Goal: Task Accomplishment & Management: Use online tool/utility

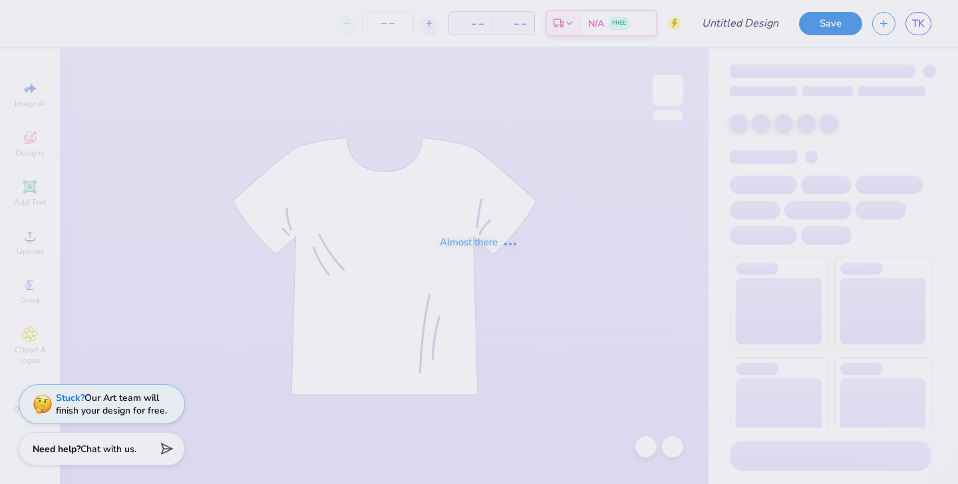
type input "[PERSON_NAME] : [GEOGRAPHIC_DATA]"
type input "24"
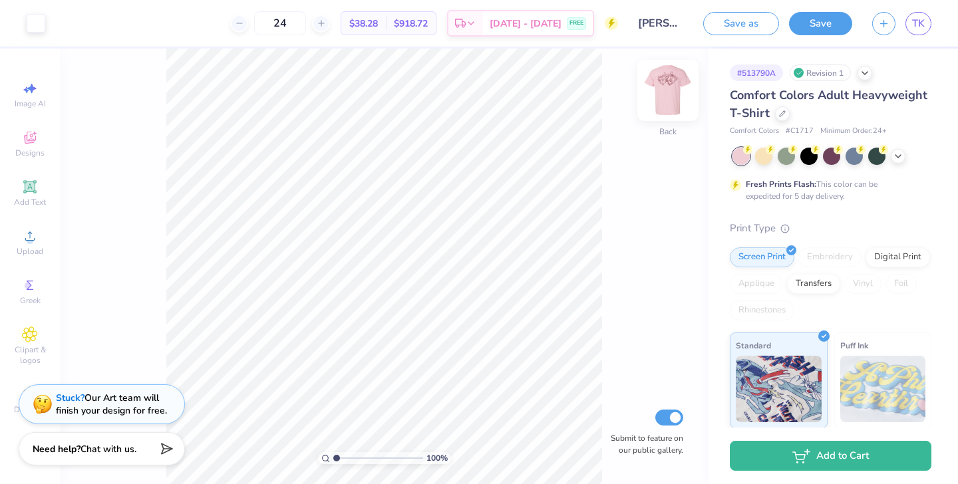
click at [671, 89] on img at bounding box center [668, 90] width 53 height 53
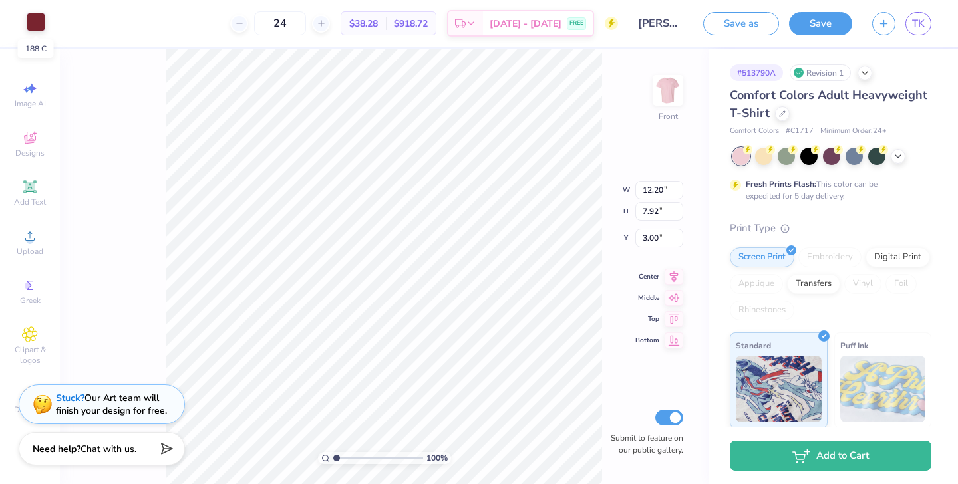
click at [36, 22] on div at bounding box center [36, 22] width 19 height 19
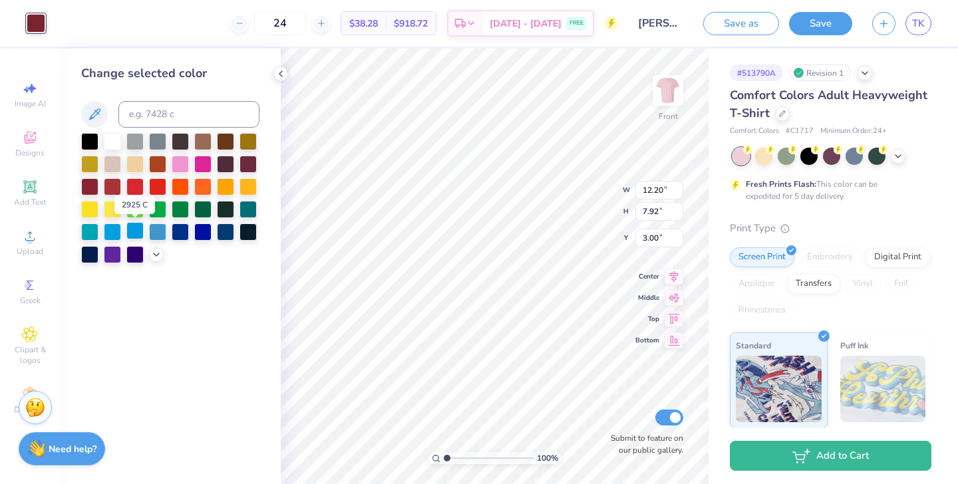
click at [135, 234] on div at bounding box center [134, 230] width 17 height 17
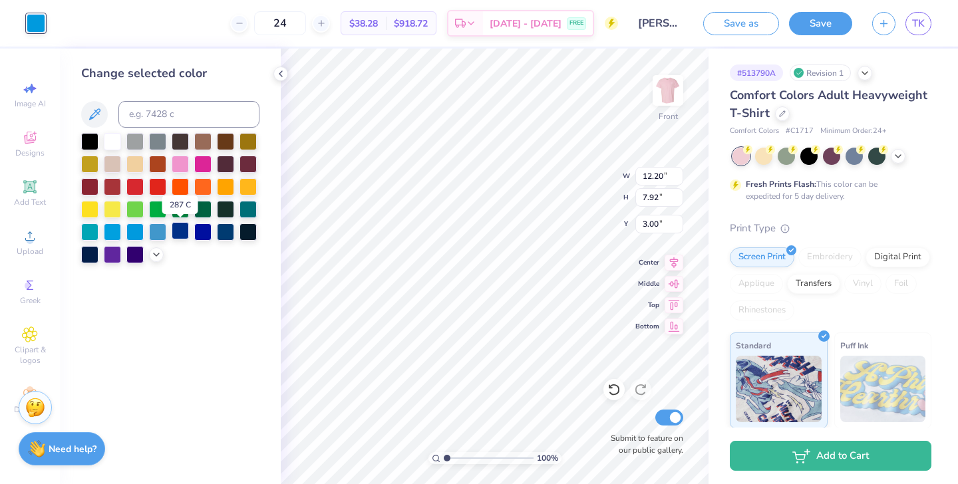
click at [183, 232] on div at bounding box center [180, 230] width 17 height 17
click at [248, 209] on div at bounding box center [248, 208] width 17 height 17
click at [202, 236] on div at bounding box center [202, 230] width 17 height 17
click at [227, 234] on div at bounding box center [225, 230] width 17 height 17
click at [238, 285] on div "Change selected color" at bounding box center [170, 267] width 221 height 436
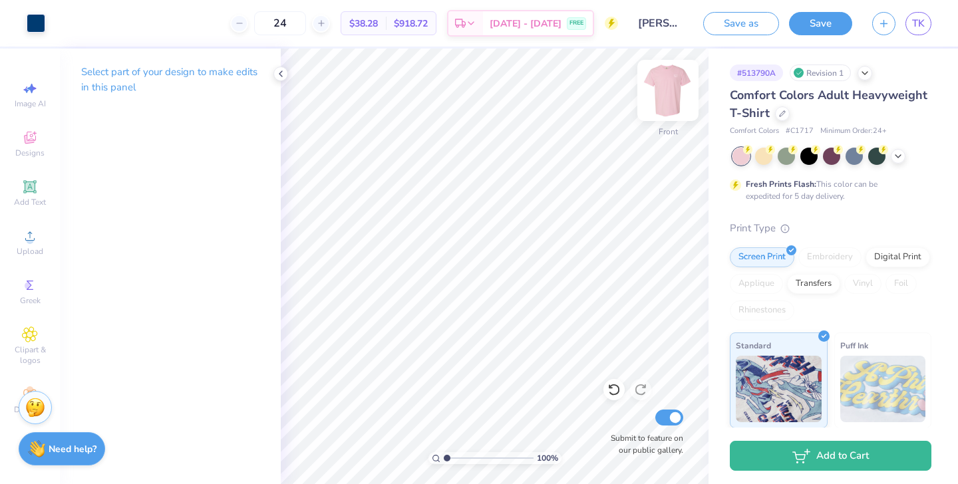
click at [667, 93] on img at bounding box center [668, 90] width 53 height 53
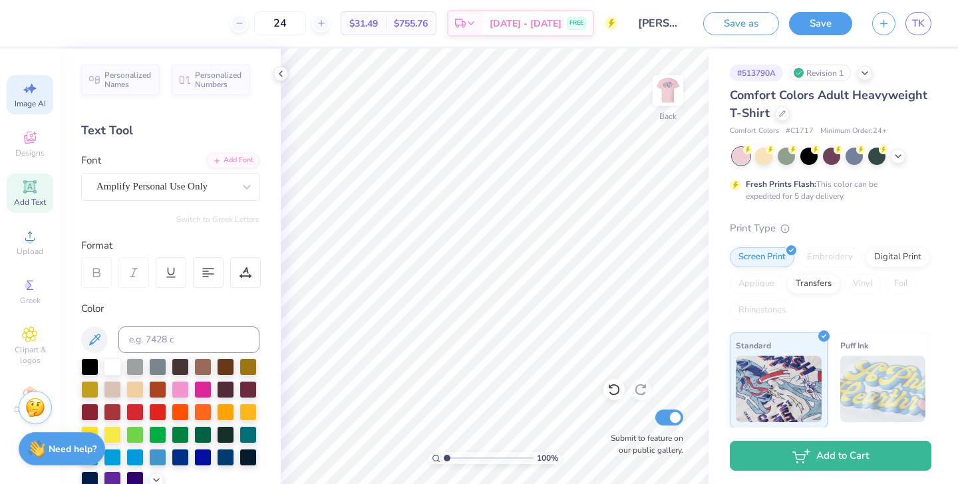
click at [37, 100] on span "Image AI" at bounding box center [30, 103] width 31 height 11
select select "4"
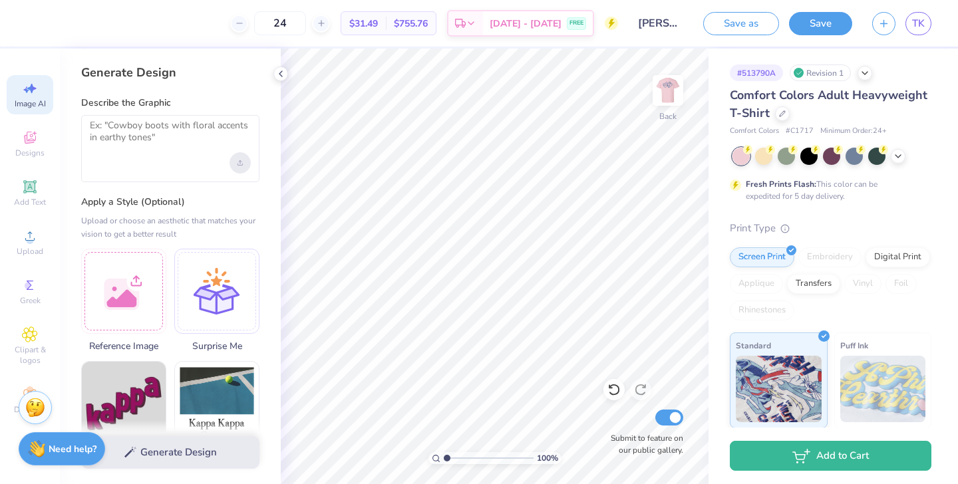
click at [238, 160] on icon "Upload image" at bounding box center [240, 162] width 5 height 5
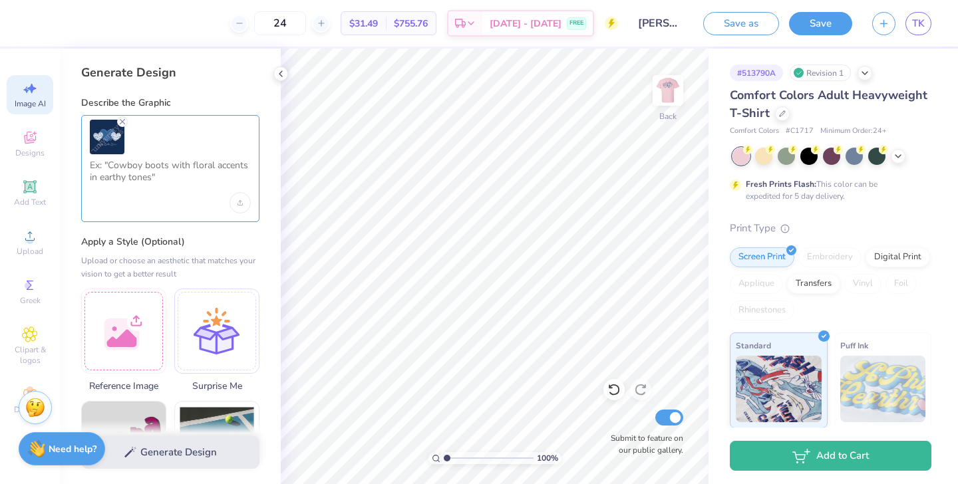
click at [148, 176] on textarea at bounding box center [170, 176] width 161 height 33
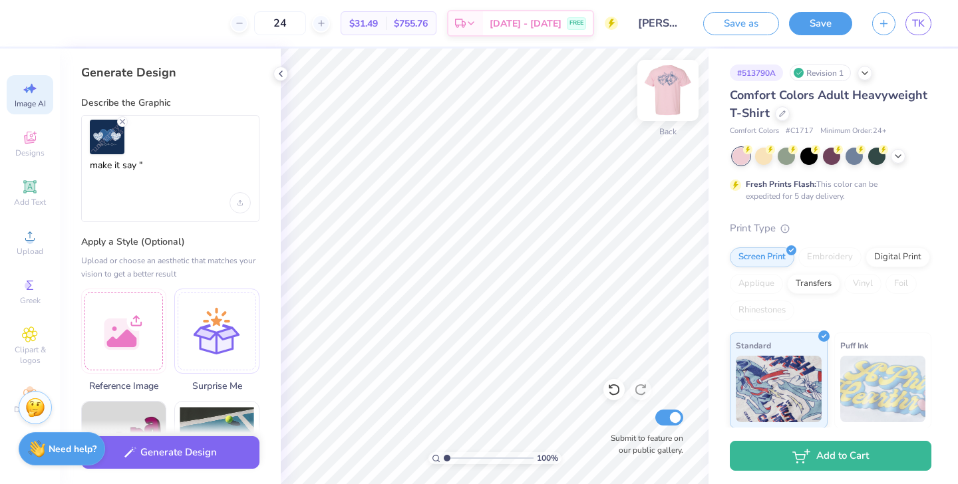
click at [676, 89] on img at bounding box center [668, 90] width 53 height 53
click at [676, 89] on img at bounding box center [668, 90] width 27 height 27
click at [157, 164] on textarea "make it say "" at bounding box center [170, 176] width 161 height 33
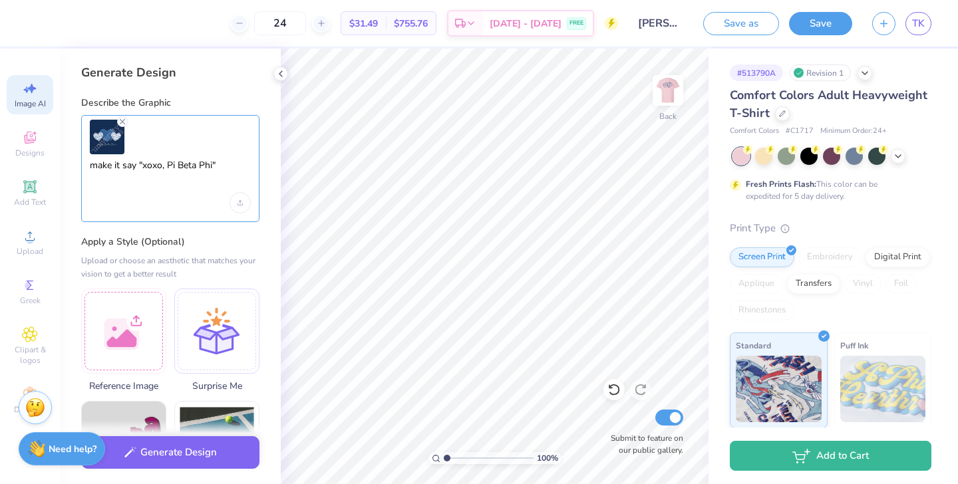
scroll to position [693, 0]
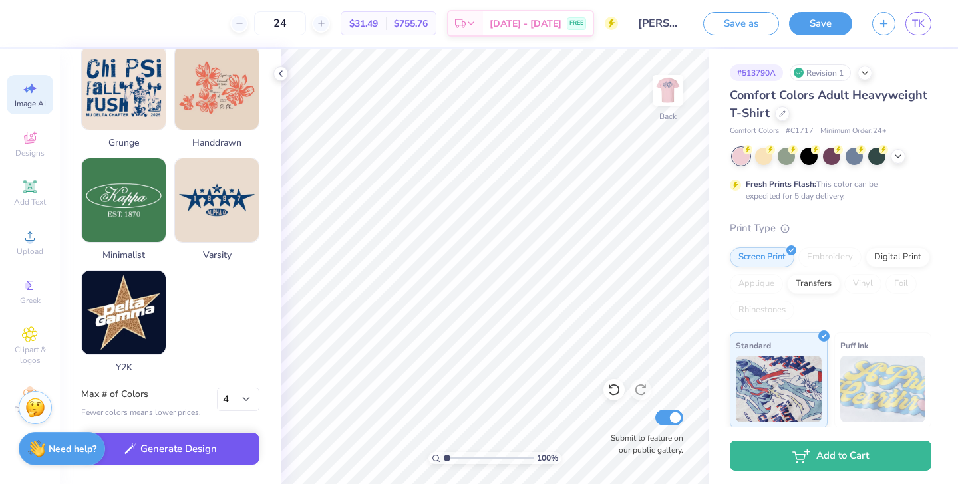
type textarea "make it say "xoxo, Pi Beta Phi""
click at [200, 453] on button "Generate Design" at bounding box center [170, 449] width 178 height 33
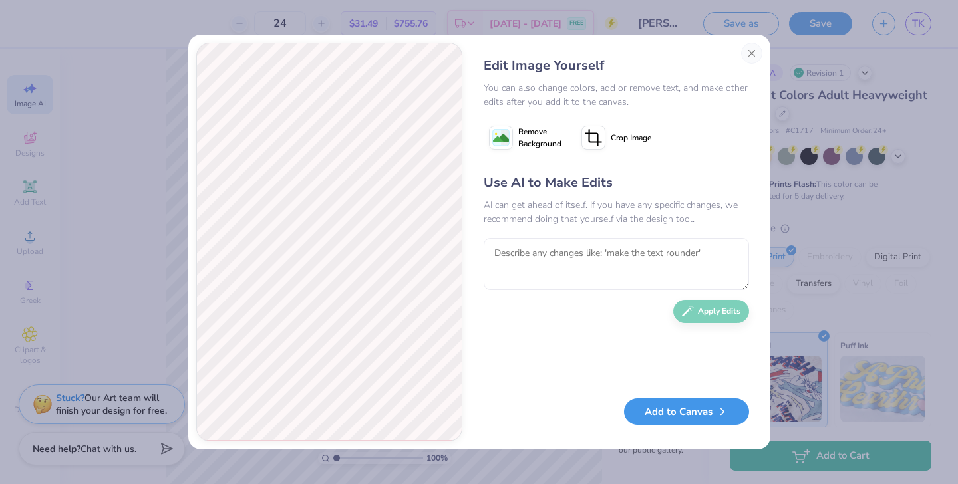
click at [667, 413] on button "Add to Canvas" at bounding box center [686, 412] width 125 height 27
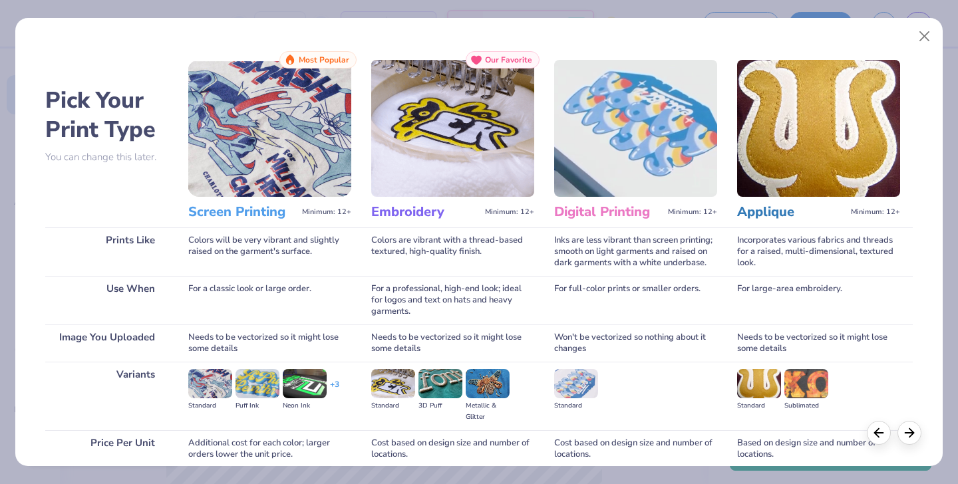
scroll to position [112, 0]
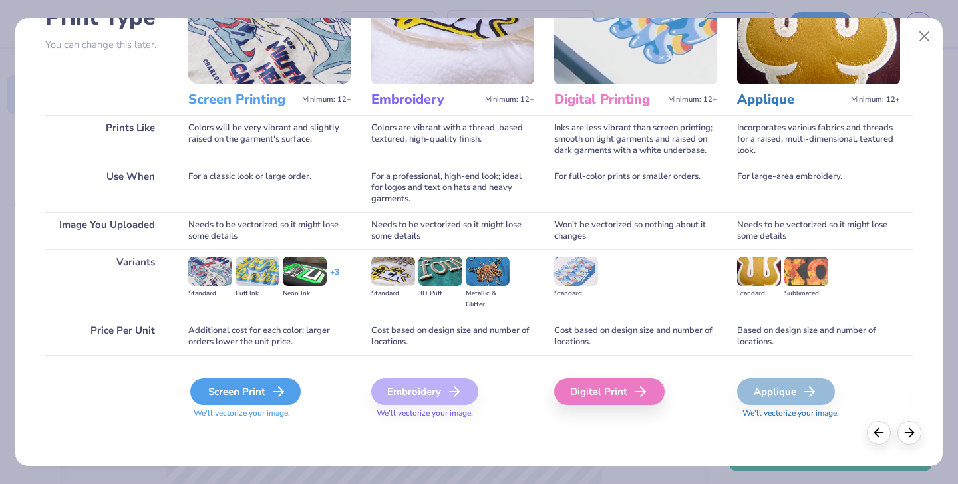
click at [252, 391] on div "Screen Print" at bounding box center [245, 392] width 110 height 27
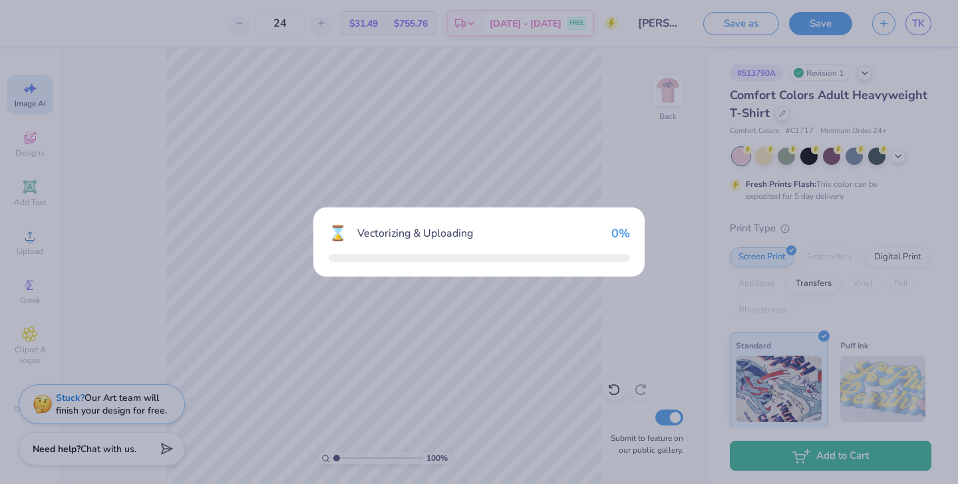
scroll to position [653, 0]
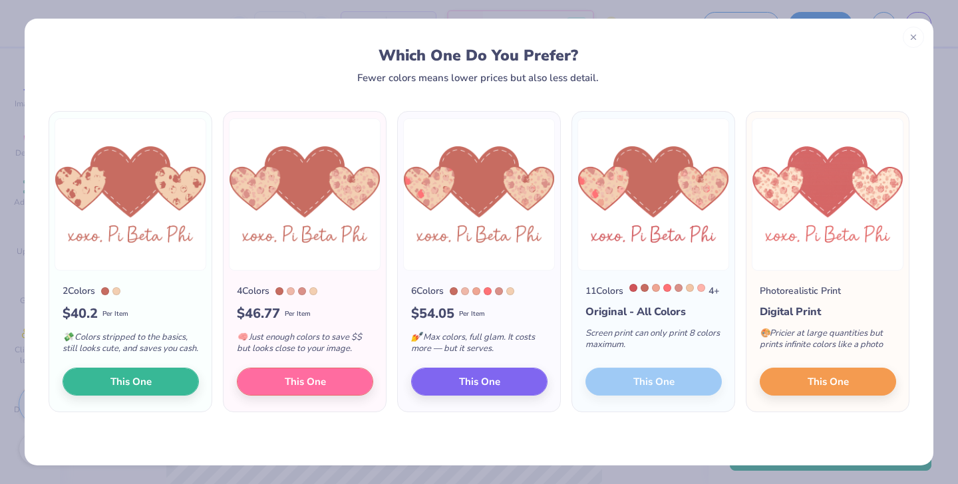
click at [656, 394] on div "11 Colors 4 + Original - All Colors Screen print can only print 8 colors maximu…" at bounding box center [653, 341] width 162 height 141
click at [653, 382] on div "11 Colors 4 + Original - All Colors Screen print can only print 8 colors maximu…" at bounding box center [653, 341] width 162 height 141
click at [655, 389] on div "11 Colors 4 + Original - All Colors Screen print can only print 8 colors maximu…" at bounding box center [653, 341] width 162 height 141
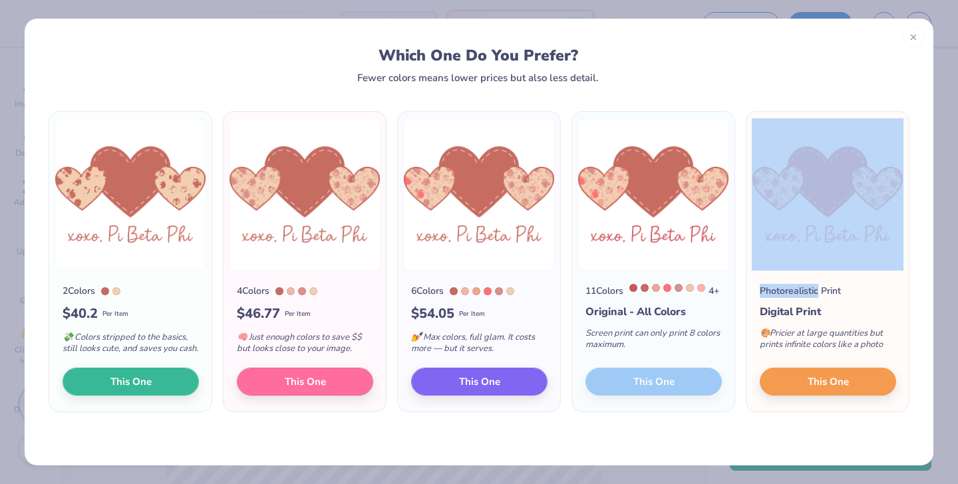
click at [655, 389] on div "11 Colors 4 + Original - All Colors Screen print can only print 8 colors maximu…" at bounding box center [653, 341] width 162 height 141
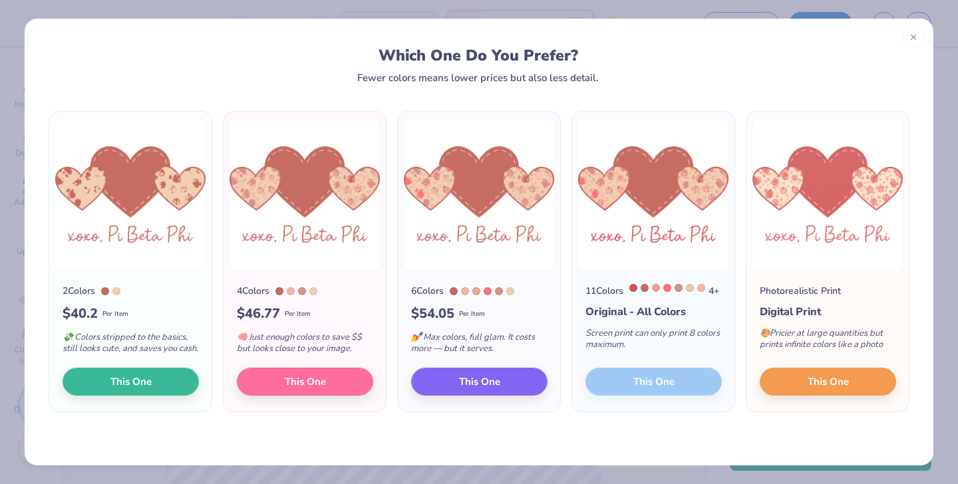
click at [638, 297] on div "4 +" at bounding box center [675, 291] width 90 height 14
click at [290, 388] on span "This One" at bounding box center [305, 380] width 41 height 15
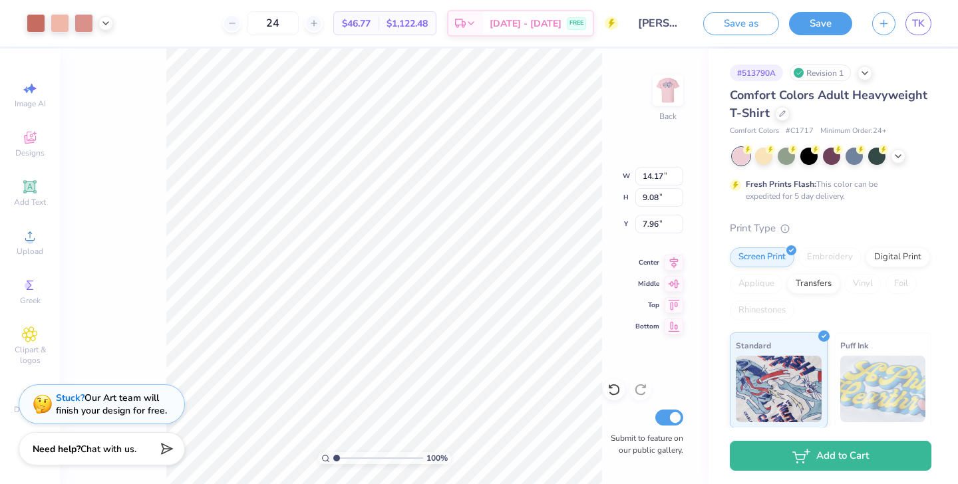
drag, startPoint x: 482, startPoint y: 345, endPoint x: 432, endPoint y: 298, distance: 68.8
click at [432, 298] on div at bounding box center [479, 242] width 958 height 484
type input "4.26"
type input "2.73"
type input "4.09"
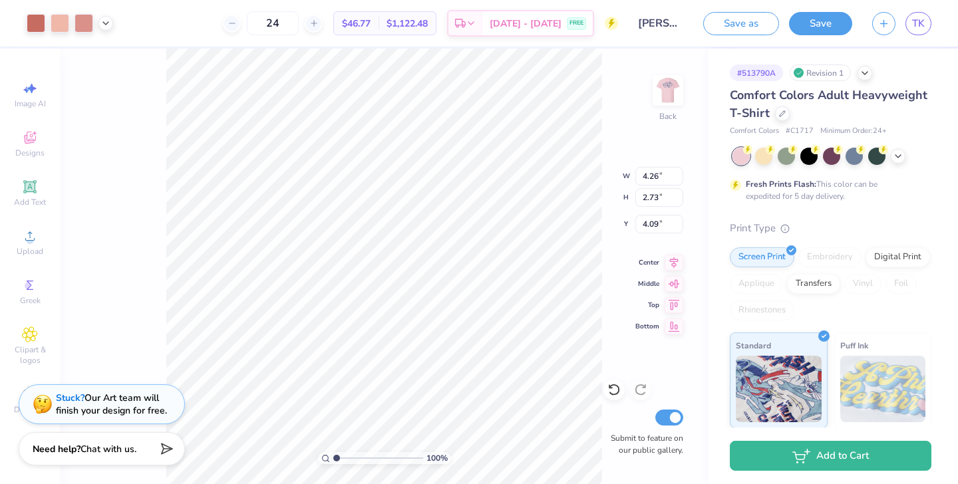
type input "2.90"
type input "1.86"
type input "3.00"
type input "3.43"
type input "2.19"
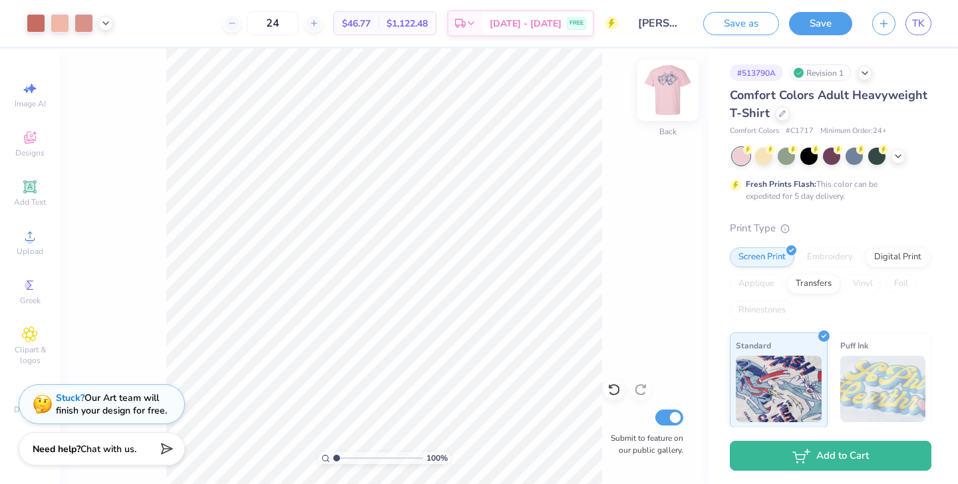
click at [666, 91] on img at bounding box center [668, 90] width 53 height 53
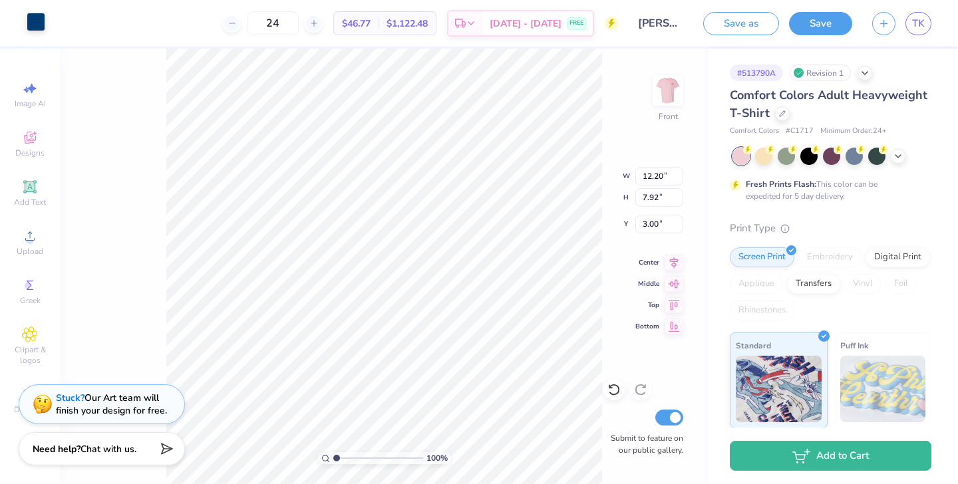
click at [38, 24] on div at bounding box center [36, 22] width 19 height 19
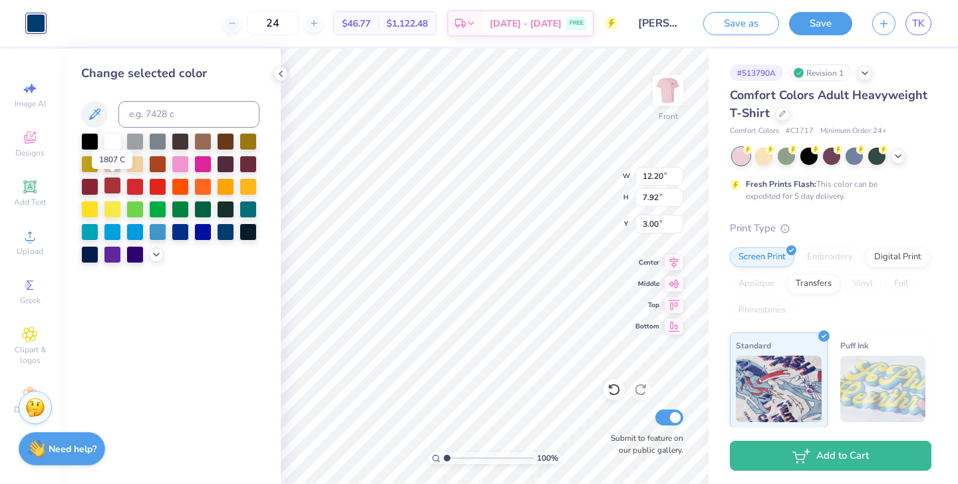
click at [105, 188] on div at bounding box center [112, 185] width 17 height 17
click at [90, 186] on div at bounding box center [89, 185] width 17 height 17
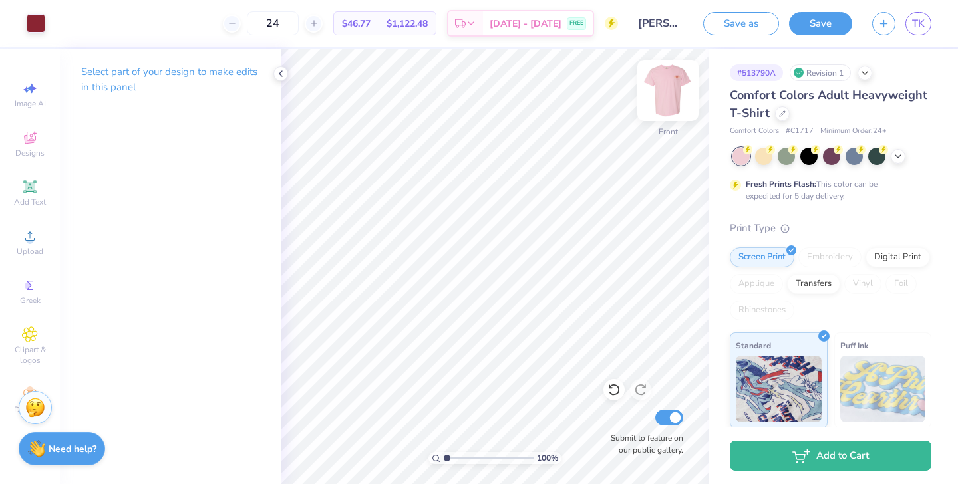
click at [670, 93] on img at bounding box center [668, 90] width 53 height 53
click at [40, 19] on div at bounding box center [36, 22] width 19 height 19
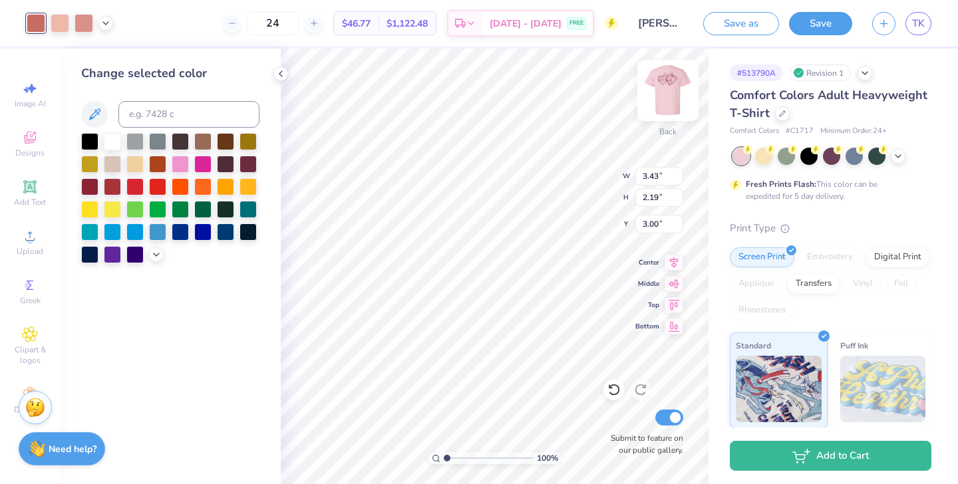
click at [665, 100] on img at bounding box center [668, 90] width 53 height 53
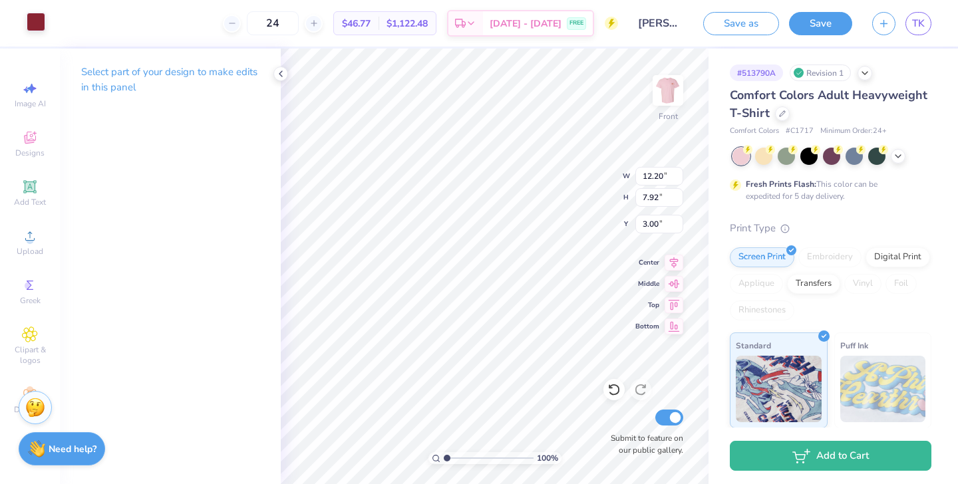
click at [37, 26] on div at bounding box center [36, 22] width 19 height 19
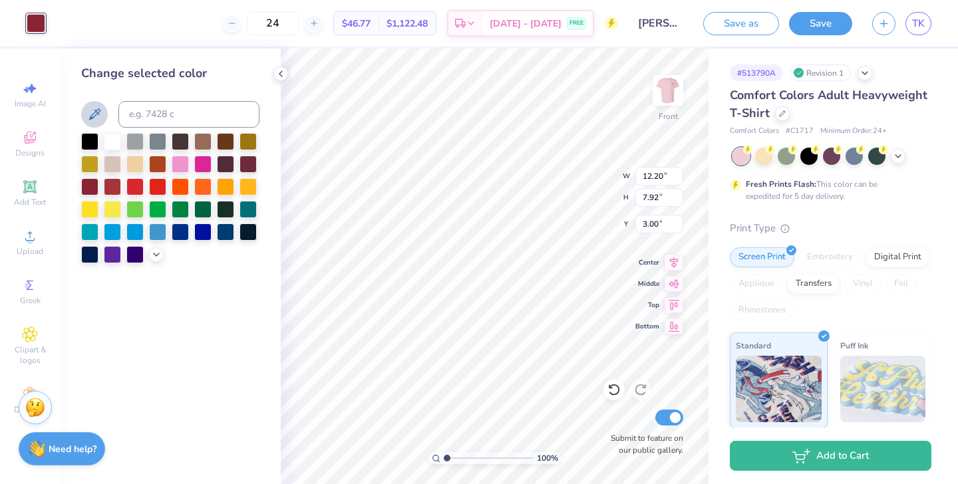
click at [94, 114] on icon at bounding box center [95, 114] width 16 height 16
click at [94, 115] on icon at bounding box center [95, 114] width 16 height 16
click at [146, 117] on input at bounding box center [188, 114] width 141 height 27
click at [153, 254] on icon at bounding box center [156, 253] width 11 height 11
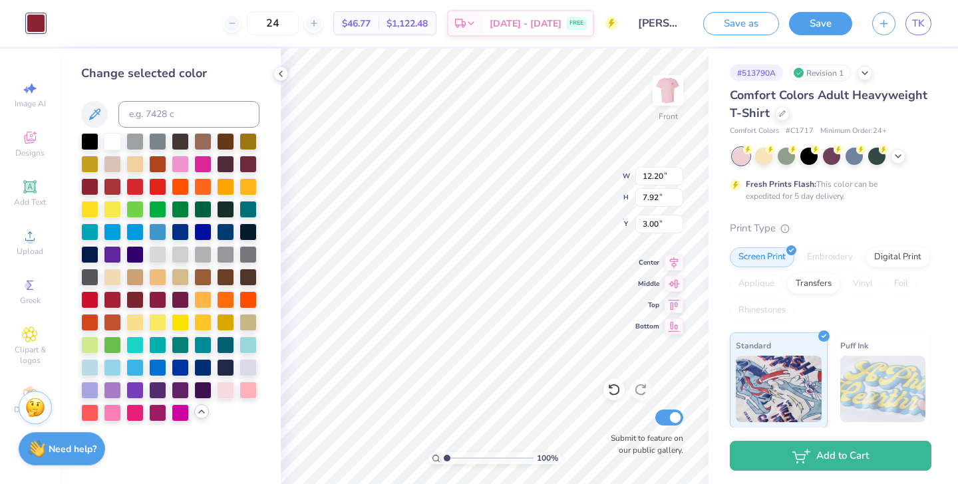
click at [199, 413] on icon at bounding box center [201, 412] width 11 height 11
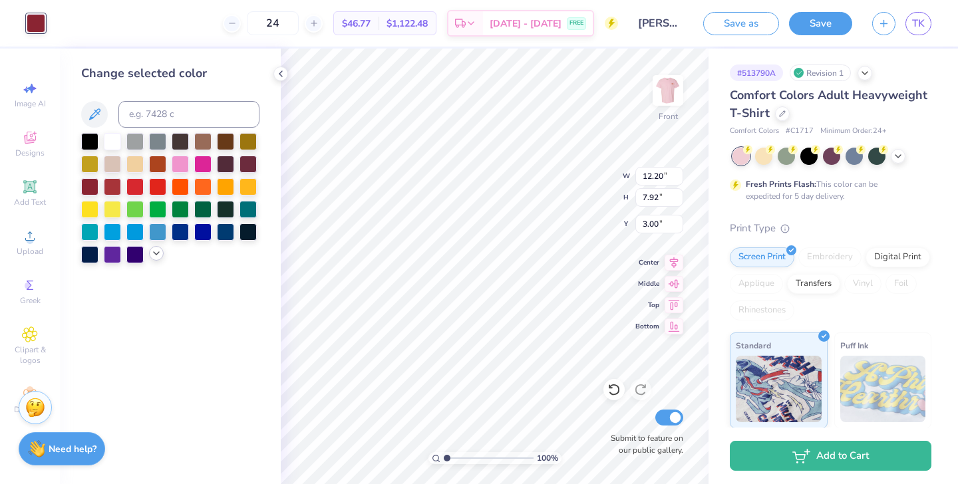
click at [161, 255] on icon at bounding box center [156, 253] width 11 height 11
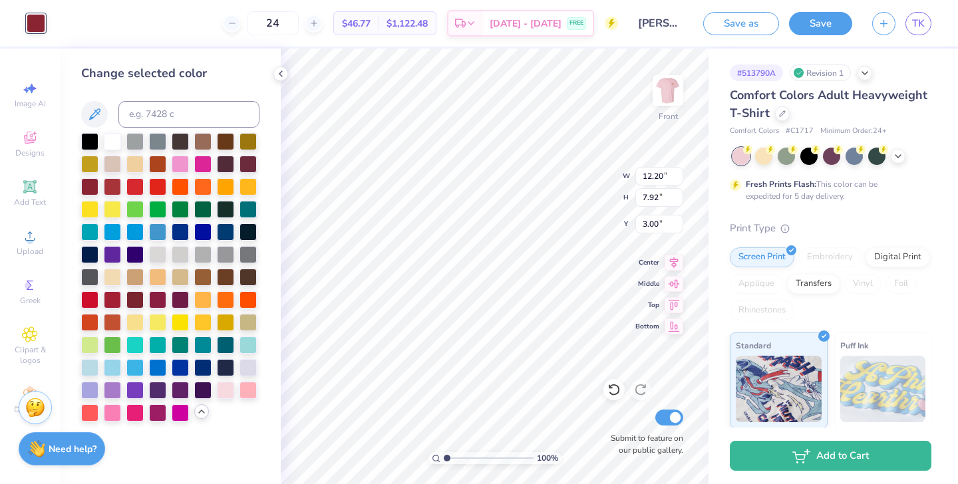
click at [159, 238] on div at bounding box center [157, 232] width 17 height 17
click at [245, 379] on div at bounding box center [170, 277] width 178 height 289
click at [247, 389] on div at bounding box center [248, 389] width 17 height 17
click at [226, 389] on div at bounding box center [225, 389] width 17 height 17
click at [155, 411] on div at bounding box center [157, 411] width 17 height 17
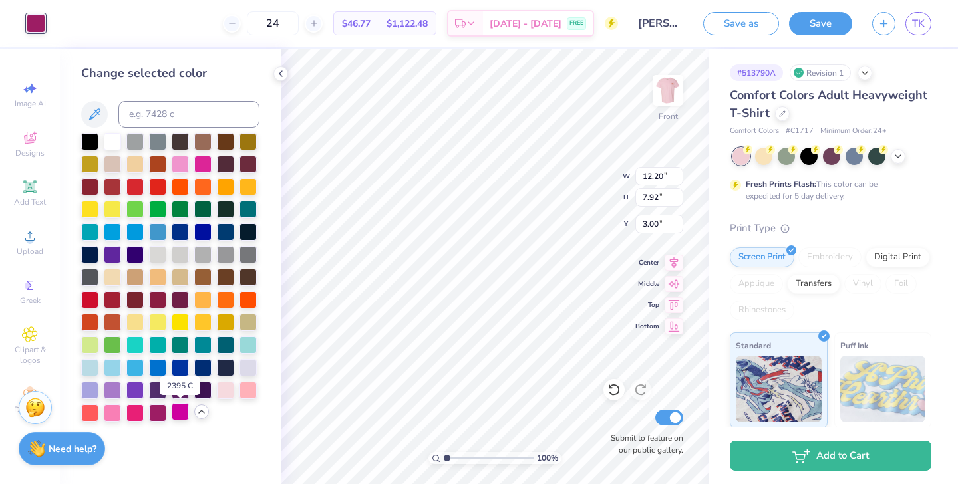
click at [175, 413] on div at bounding box center [180, 411] width 17 height 17
click at [109, 303] on div at bounding box center [112, 298] width 17 height 17
click at [158, 302] on div at bounding box center [157, 298] width 17 height 17
click at [173, 300] on div at bounding box center [180, 298] width 17 height 17
click at [206, 371] on div at bounding box center [202, 366] width 17 height 17
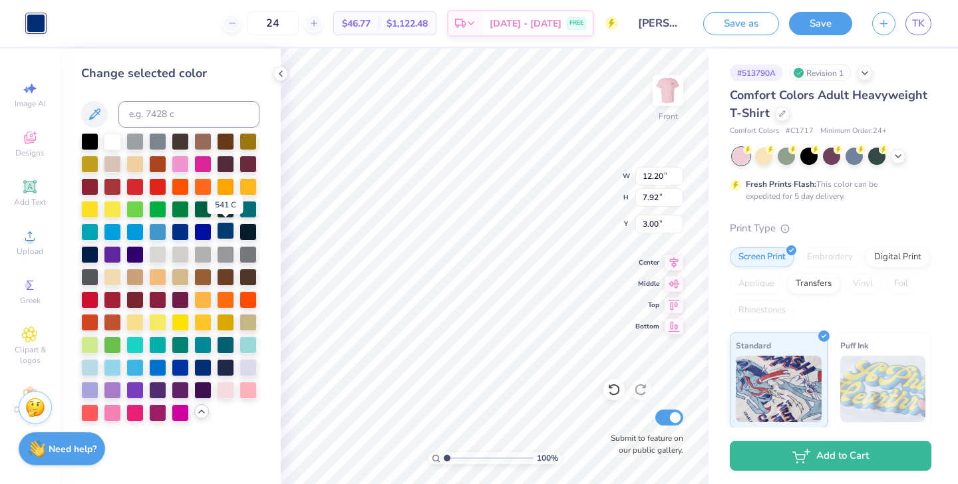
click at [227, 234] on div at bounding box center [225, 230] width 17 height 17
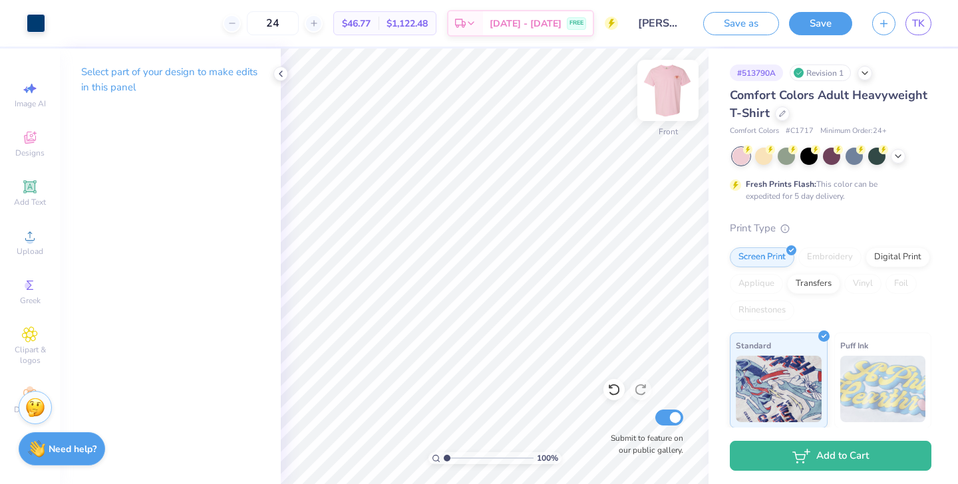
click at [669, 85] on img at bounding box center [668, 90] width 53 height 53
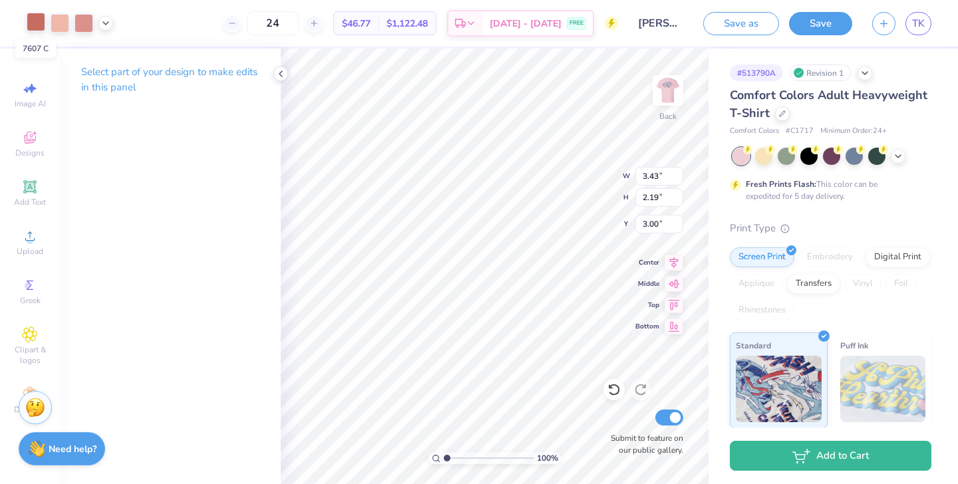
click at [37, 25] on div at bounding box center [36, 22] width 19 height 19
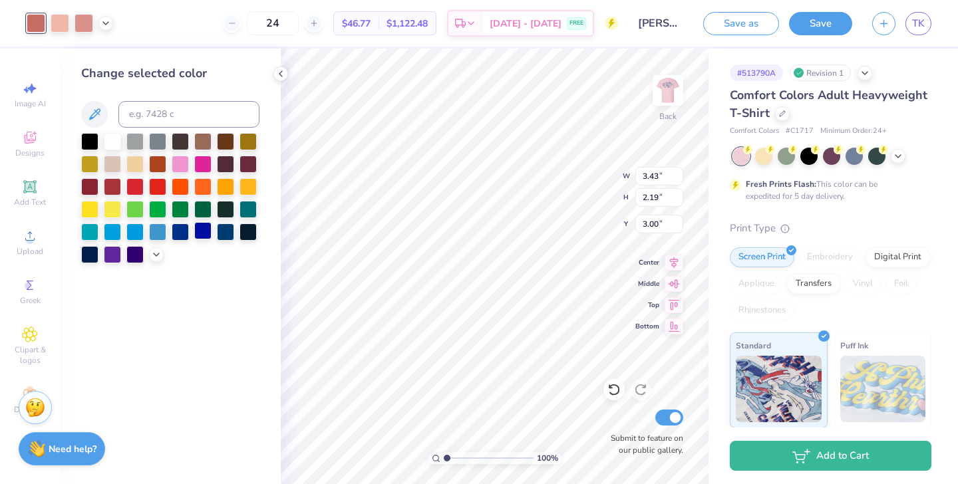
click at [200, 232] on div at bounding box center [202, 230] width 17 height 17
click at [226, 238] on div at bounding box center [225, 230] width 17 height 17
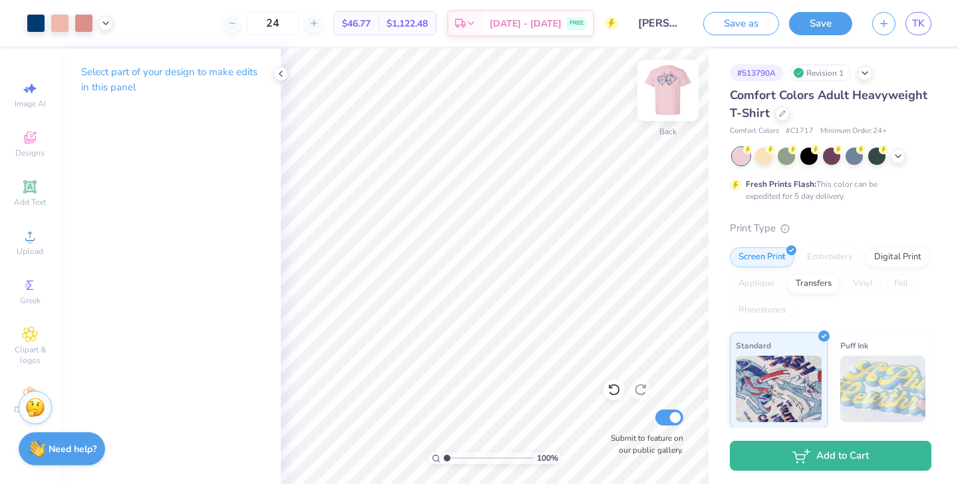
click at [667, 102] on img at bounding box center [668, 90] width 53 height 53
click at [667, 102] on img at bounding box center [668, 90] width 27 height 27
click at [838, 18] on button "Save" at bounding box center [820, 21] width 63 height 23
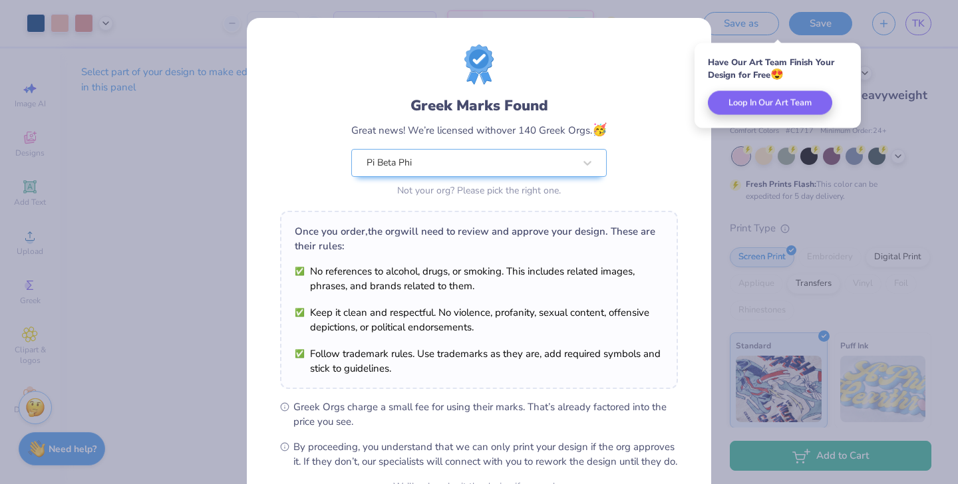
scroll to position [138, 0]
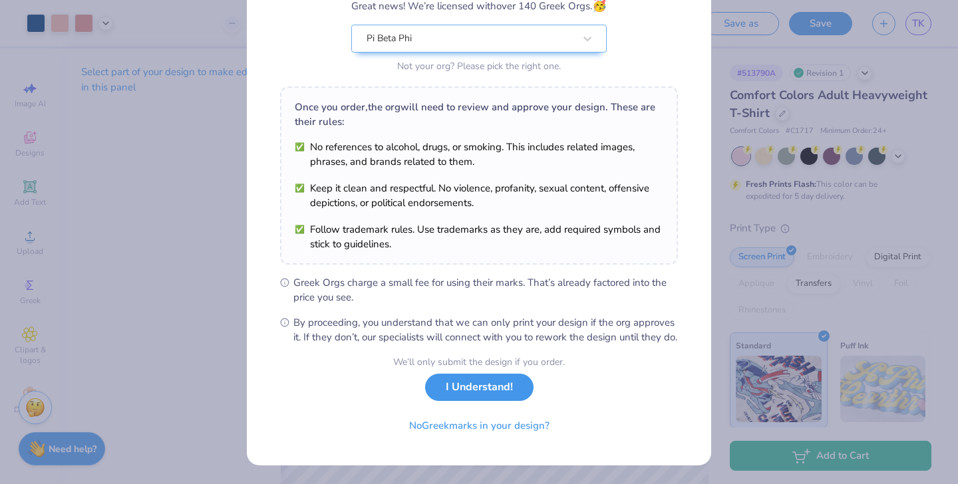
click at [476, 391] on button "I Understand!" at bounding box center [479, 387] width 108 height 27
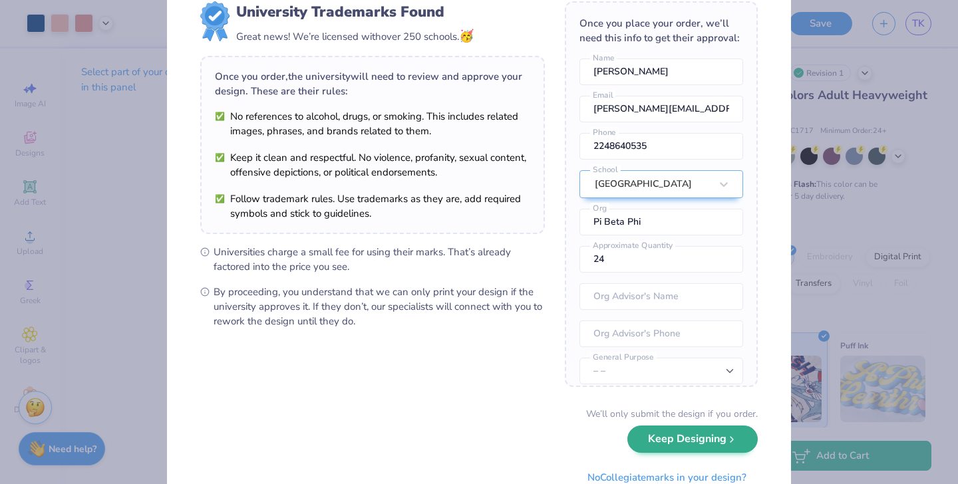
scroll to position [94, 0]
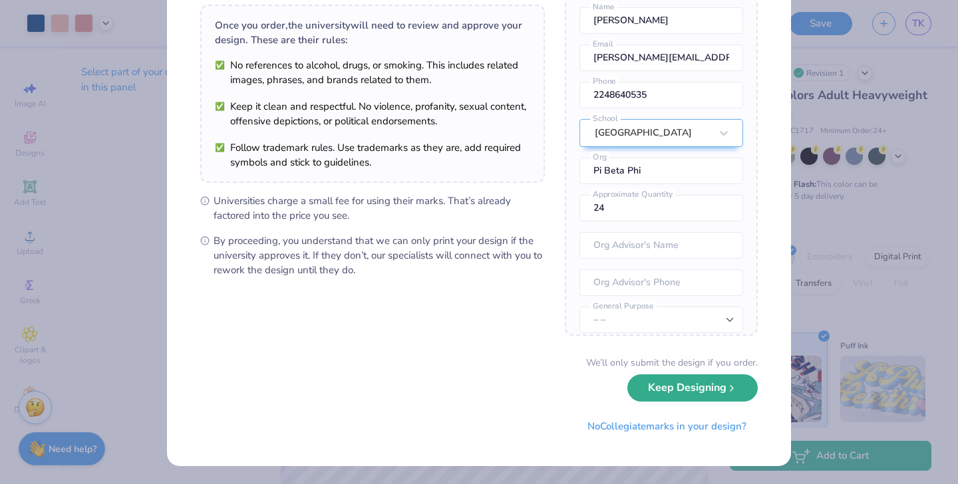
click at [667, 395] on button "Keep Designing" at bounding box center [693, 388] width 130 height 27
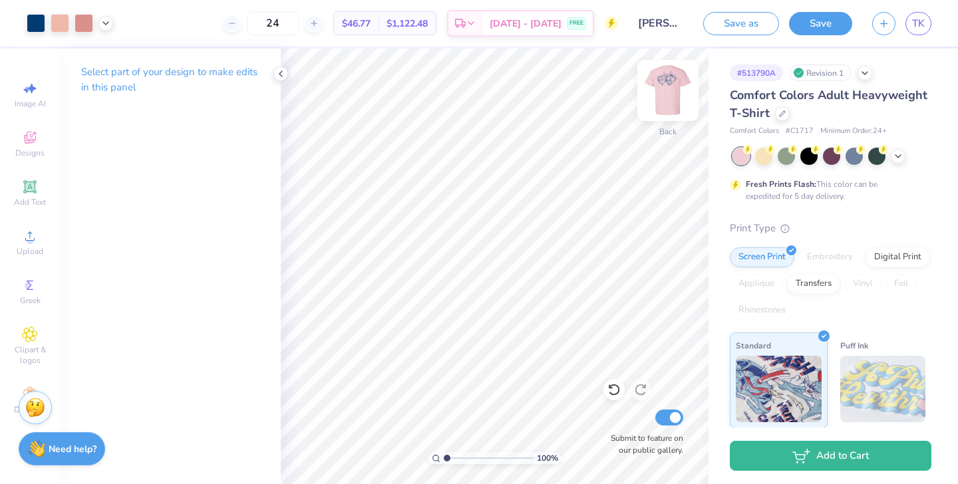
click at [660, 96] on img at bounding box center [668, 90] width 53 height 53
click at [667, 94] on img at bounding box center [668, 90] width 53 height 53
click at [837, 27] on button "Save" at bounding box center [820, 21] width 63 height 23
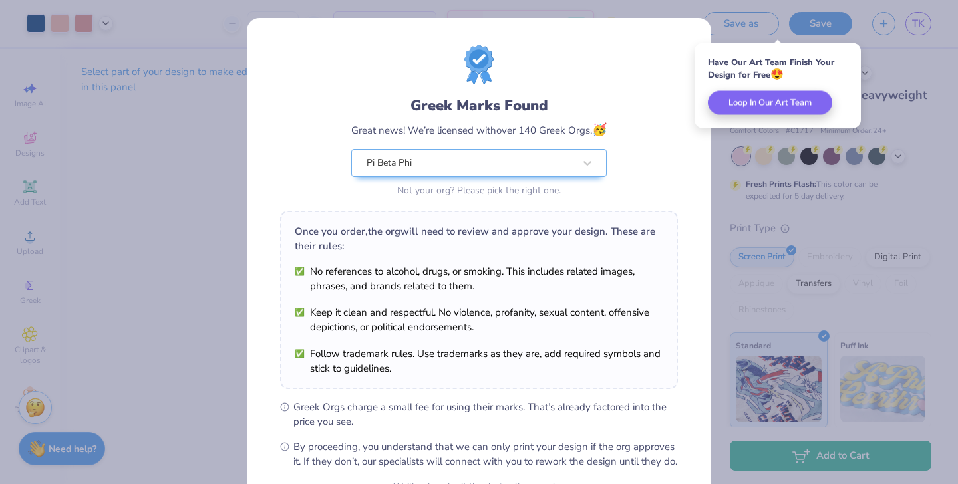
click at [584, 120] on div "Greek Marks Found Great news! We’re licensed with over 140 Greek Orgs. 🥳 Pi Bet…" at bounding box center [479, 147] width 256 height 105
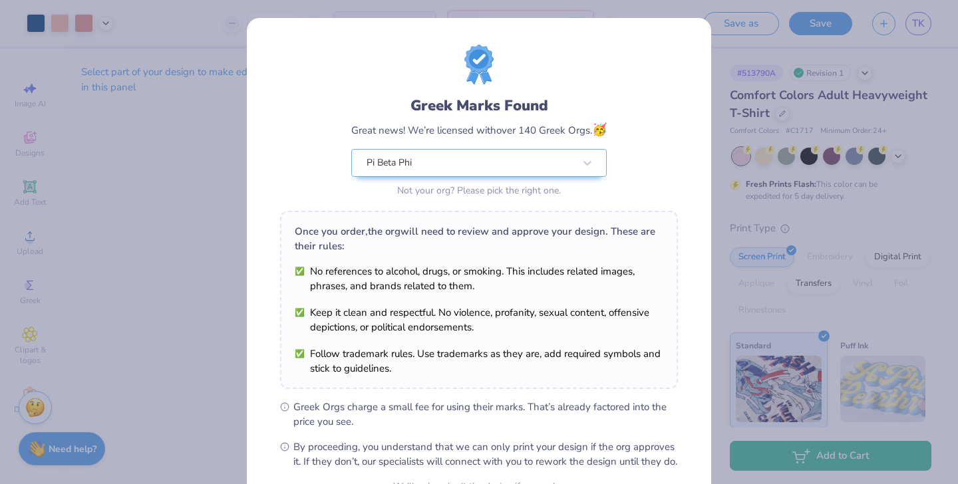
click at [629, 98] on div "Greek Marks Found Great news! We’re licensed with over 140 Greek Orgs. 🥳 Pi Bet…" at bounding box center [479, 123] width 398 height 156
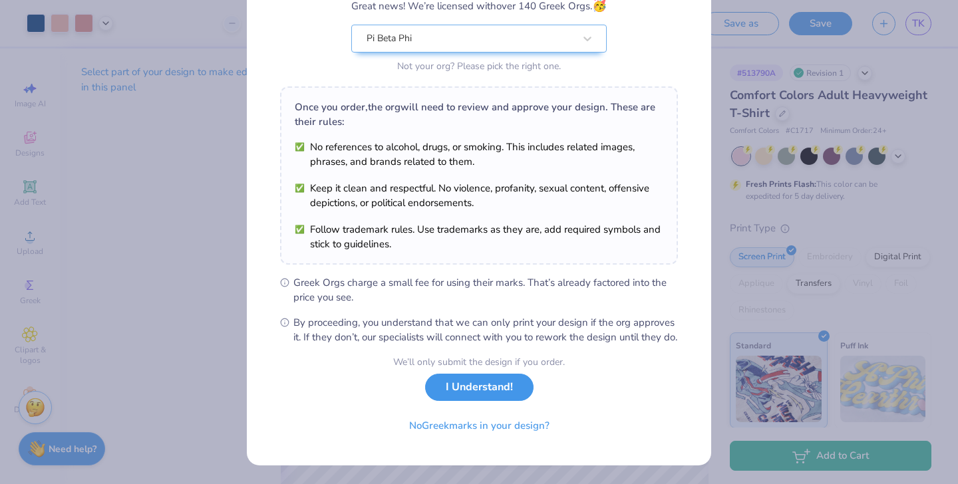
click at [488, 394] on button "I Understand!" at bounding box center [479, 387] width 108 height 27
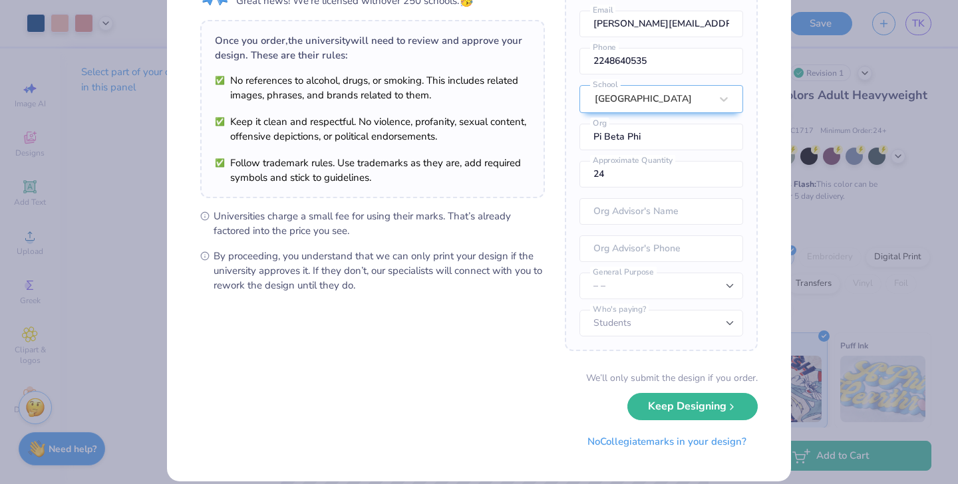
scroll to position [94, 0]
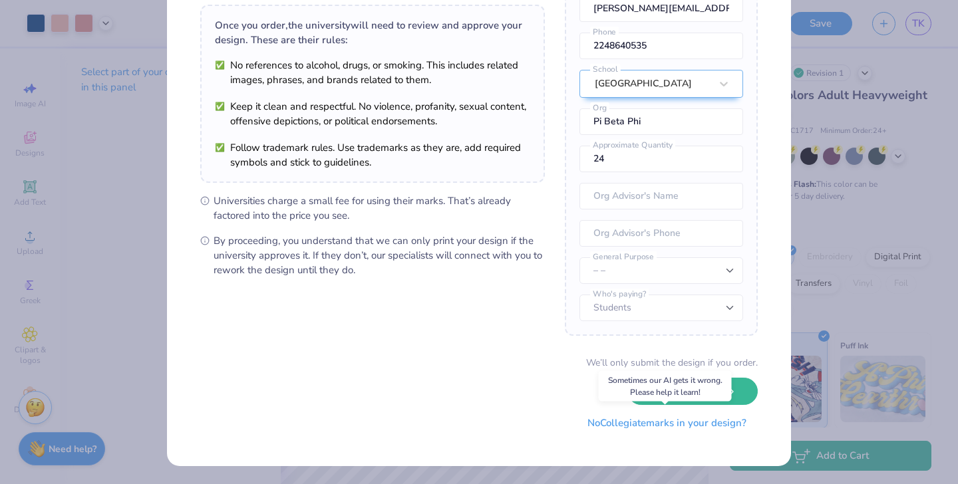
click at [614, 422] on button "No Collegiate marks in your design?" at bounding box center [667, 423] width 182 height 27
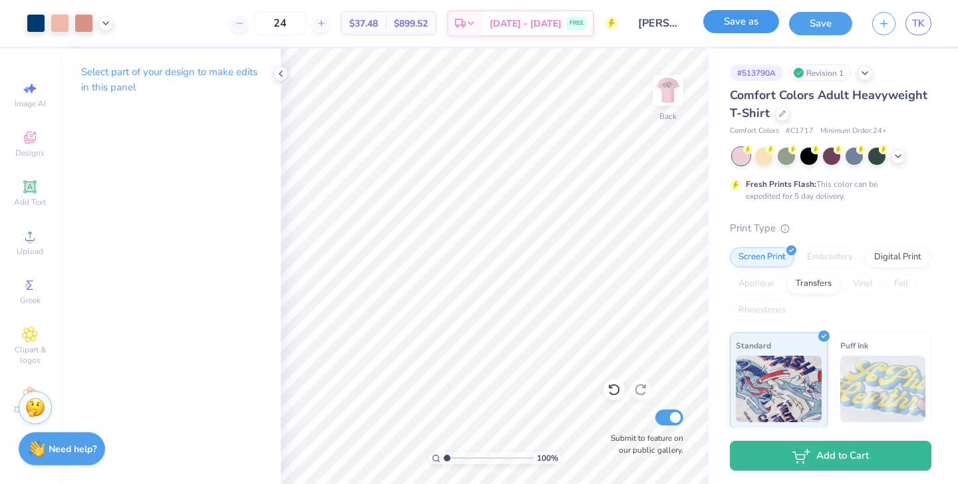
click at [735, 16] on button "Save as" at bounding box center [741, 21] width 76 height 23
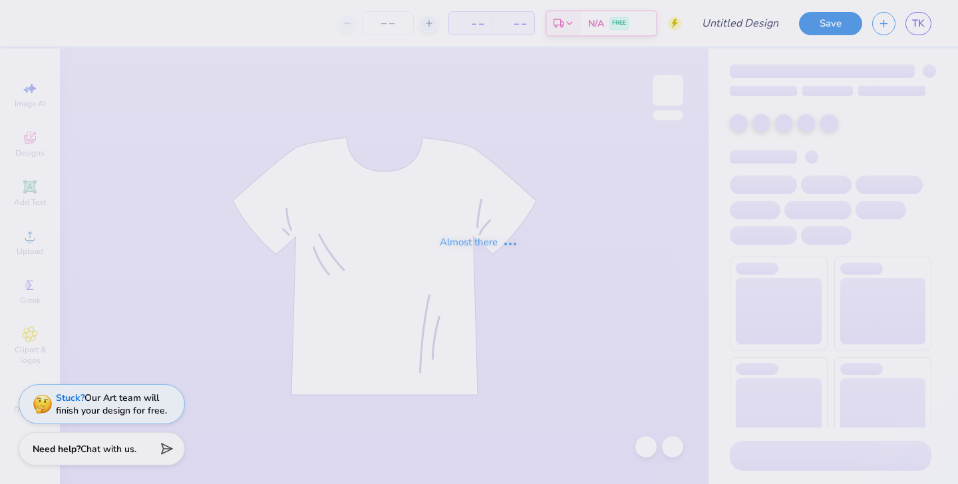
type input "Tiffany Kang : Pepperdine University"
type input "24"
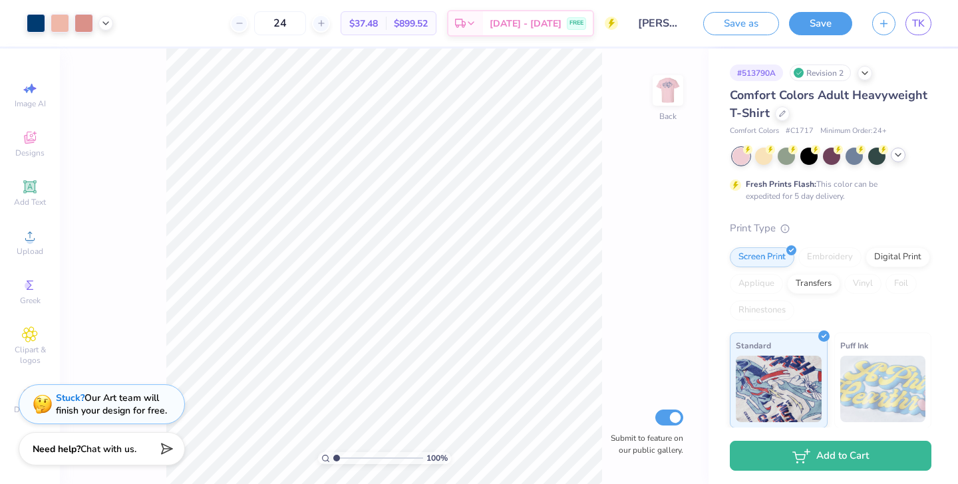
click at [900, 157] on icon at bounding box center [898, 155] width 11 height 11
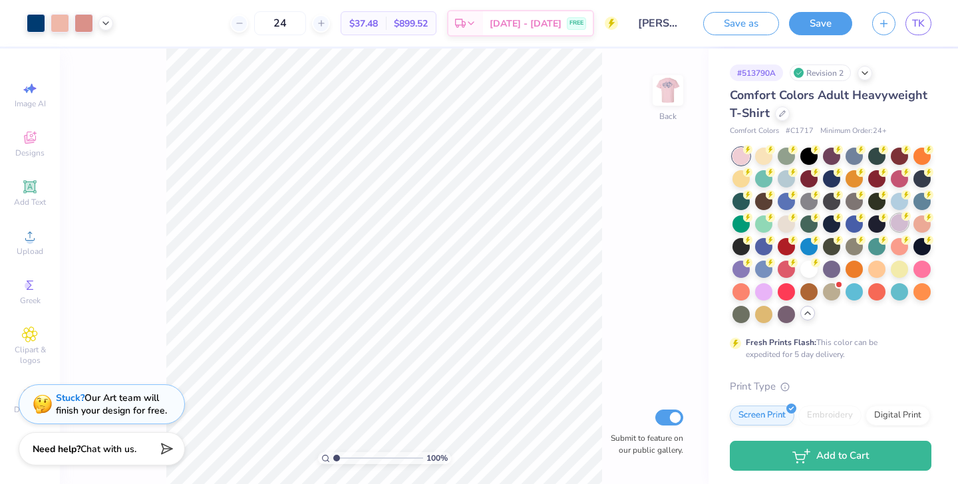
click at [899, 225] on div at bounding box center [899, 222] width 17 height 17
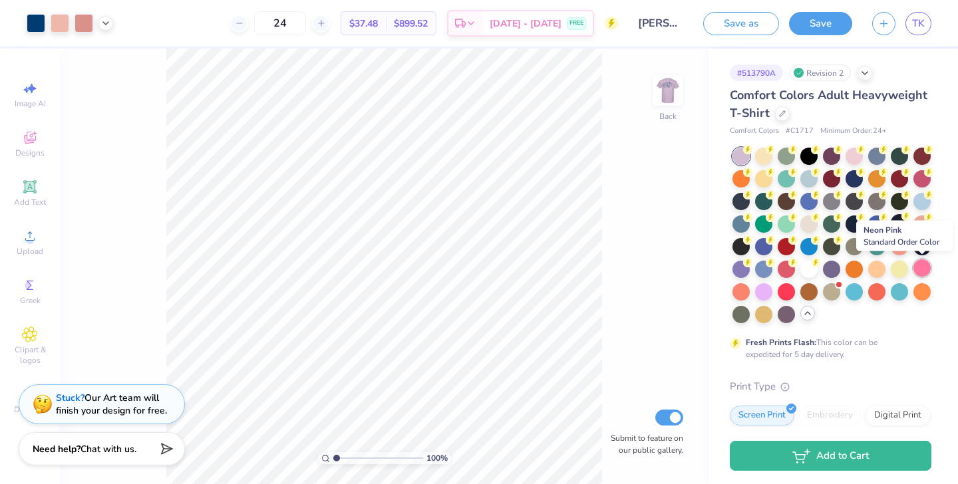
click at [921, 272] on div at bounding box center [922, 268] width 17 height 17
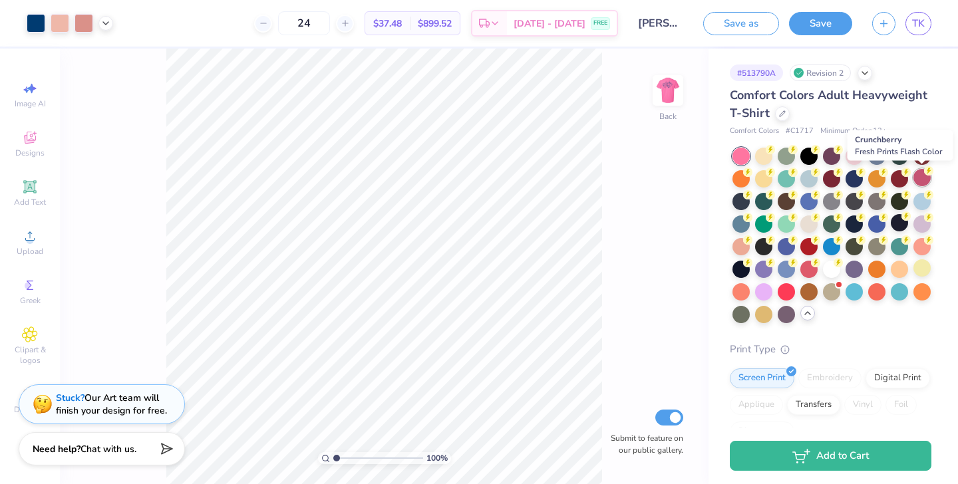
click at [922, 180] on div at bounding box center [922, 177] width 17 height 17
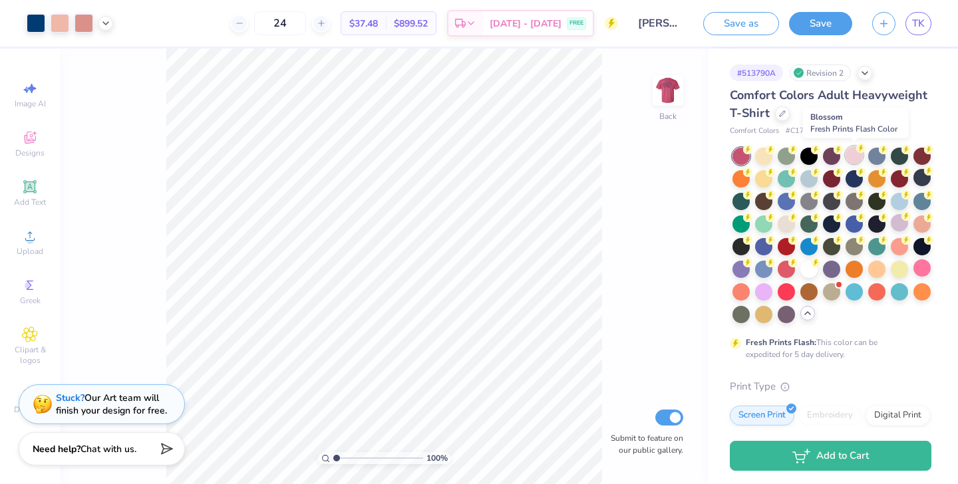
click at [856, 161] on div at bounding box center [854, 154] width 17 height 17
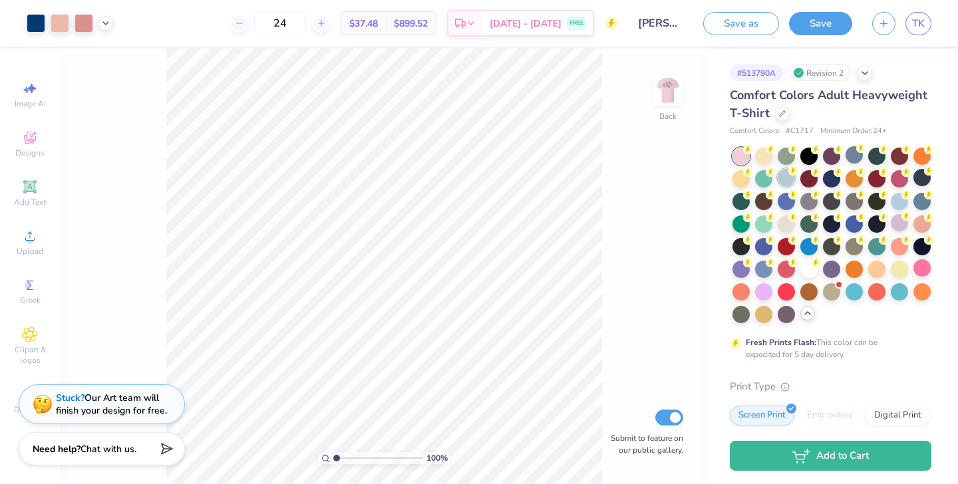
click at [784, 182] on div at bounding box center [786, 177] width 17 height 17
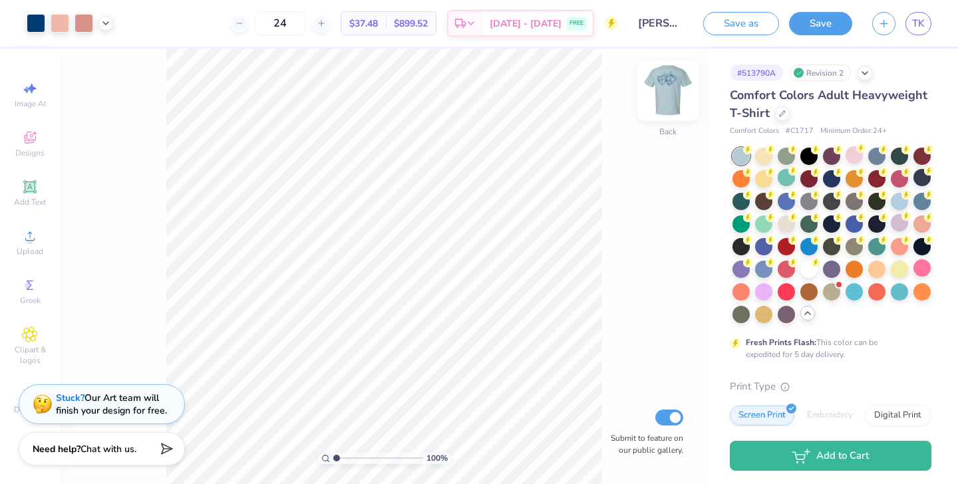
click at [675, 92] on img at bounding box center [668, 90] width 53 height 53
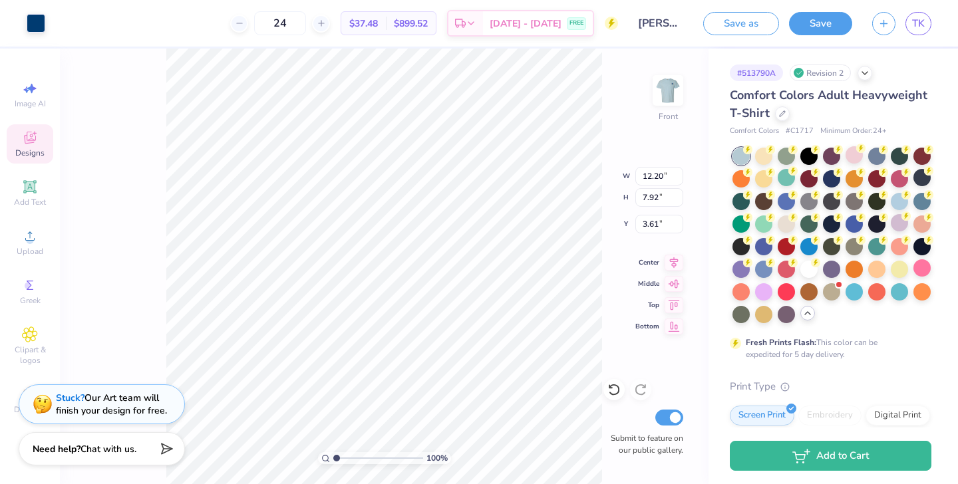
type input "3.00"
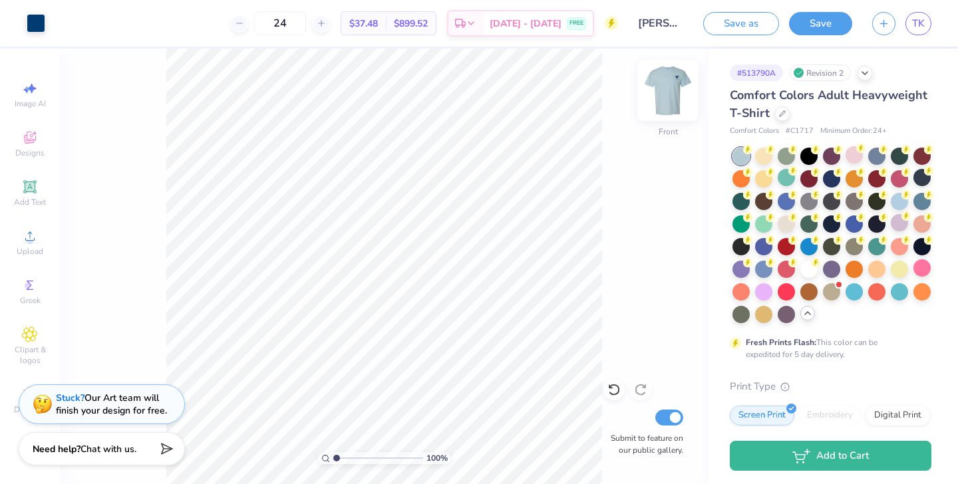
click at [666, 92] on img at bounding box center [668, 90] width 53 height 53
click at [903, 206] on div at bounding box center [899, 200] width 17 height 17
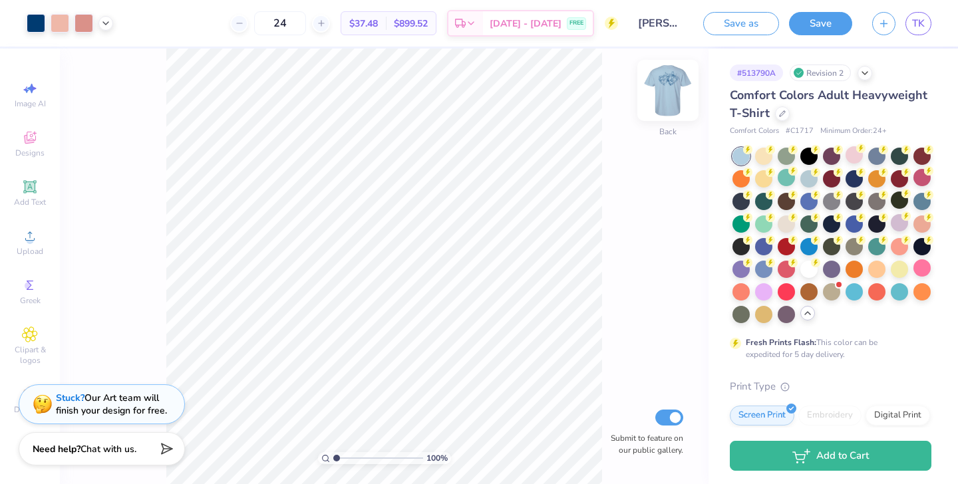
click at [667, 89] on img at bounding box center [668, 90] width 53 height 53
click at [667, 89] on img at bounding box center [668, 90] width 27 height 27
click at [807, 178] on div at bounding box center [809, 177] width 17 height 17
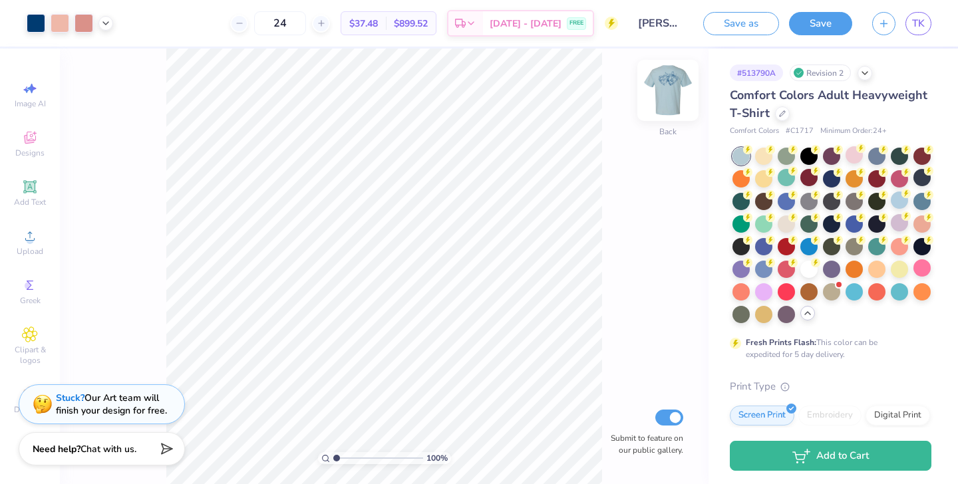
click at [677, 102] on img at bounding box center [668, 90] width 53 height 53
click at [677, 102] on img at bounding box center [668, 90] width 27 height 27
click at [922, 210] on div at bounding box center [832, 236] width 199 height 176
click at [925, 202] on div at bounding box center [922, 200] width 17 height 17
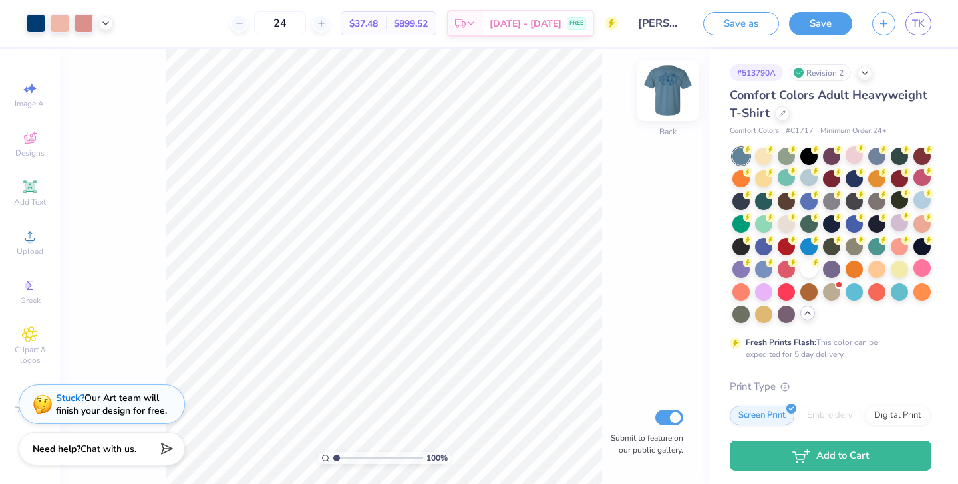
click at [672, 97] on img at bounding box center [668, 90] width 53 height 53
click at [672, 97] on img at bounding box center [668, 90] width 27 height 27
click at [832, 162] on div at bounding box center [831, 154] width 17 height 17
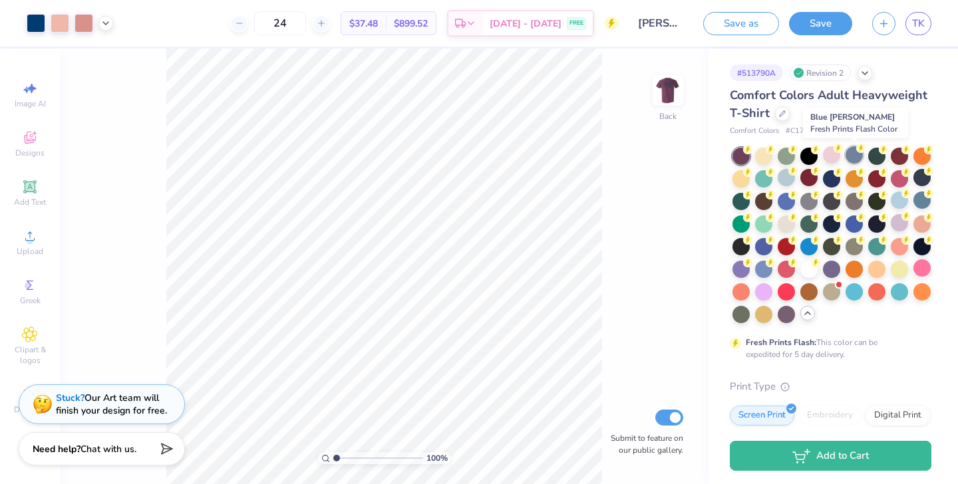
click at [852, 158] on div at bounding box center [854, 154] width 17 height 17
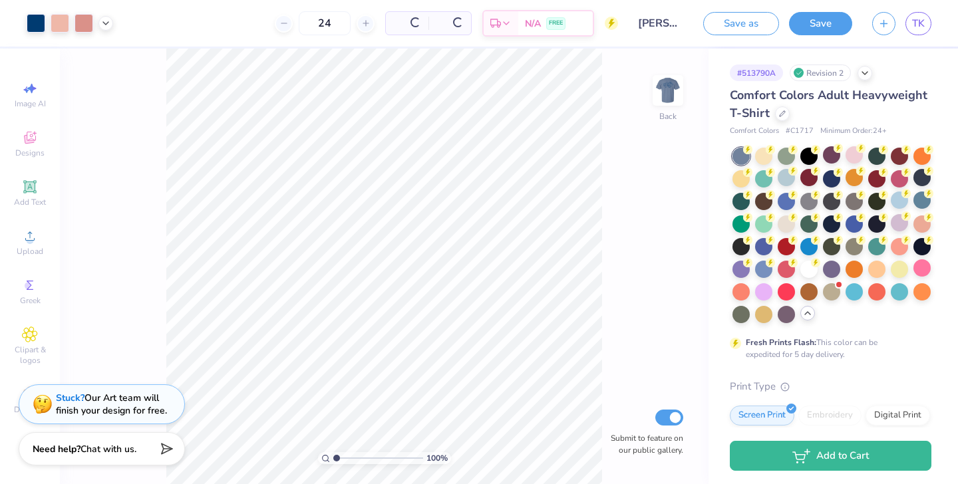
click at [857, 159] on div at bounding box center [854, 154] width 17 height 17
click at [660, 111] on div at bounding box center [668, 90] width 61 height 61
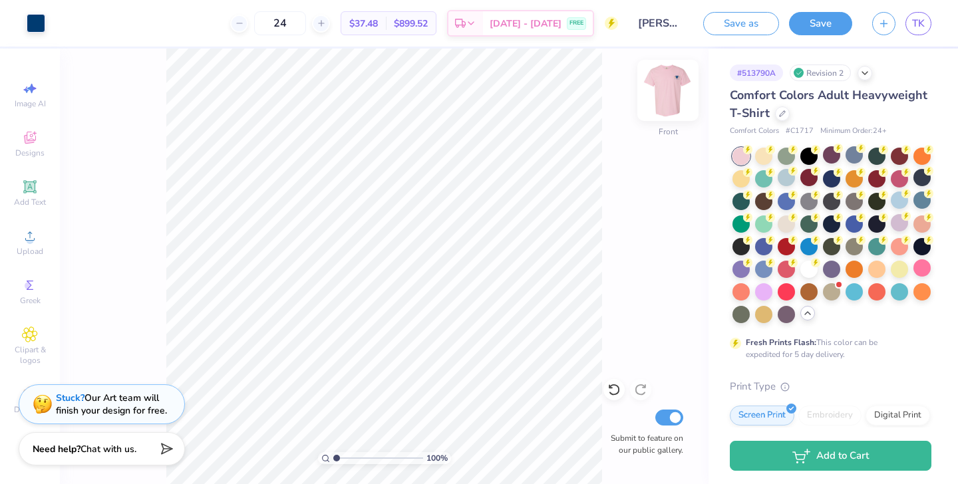
click at [660, 112] on img at bounding box center [668, 90] width 53 height 53
click at [819, 22] on button "Save" at bounding box center [820, 21] width 63 height 23
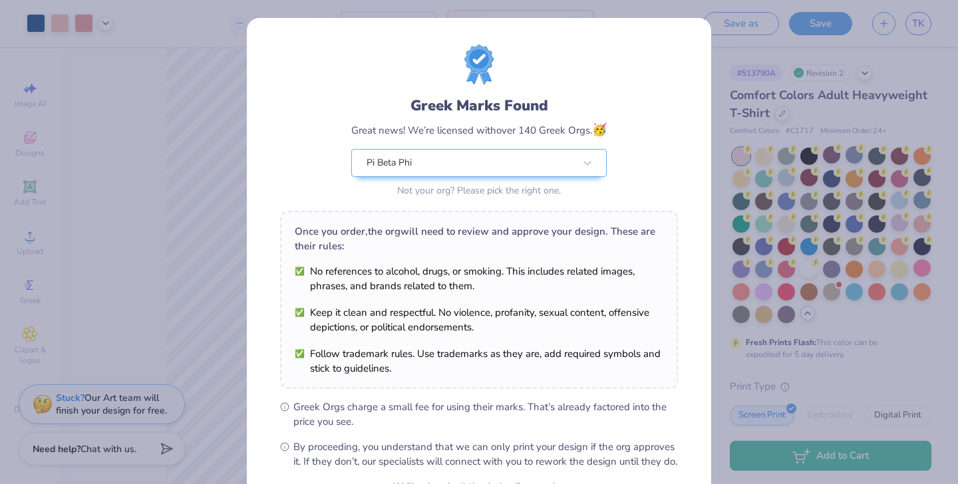
scroll to position [138, 0]
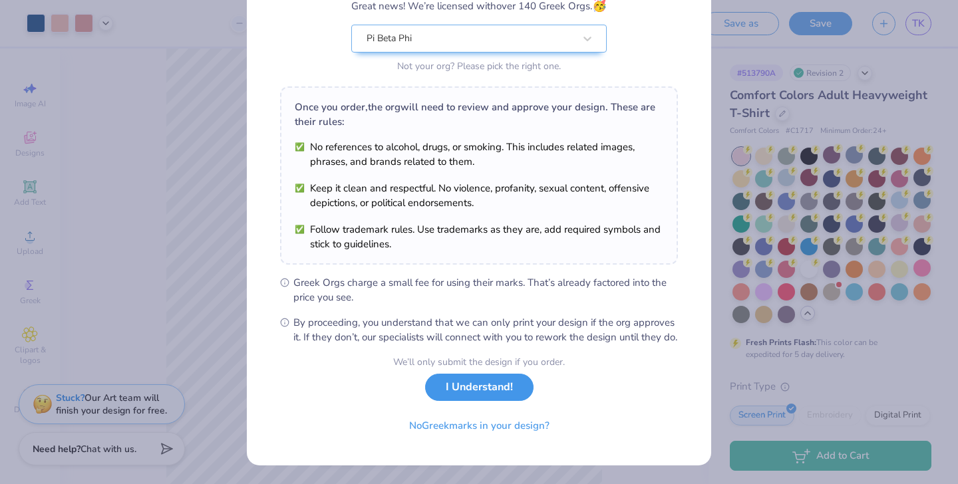
click at [500, 391] on button "I Understand!" at bounding box center [479, 387] width 108 height 27
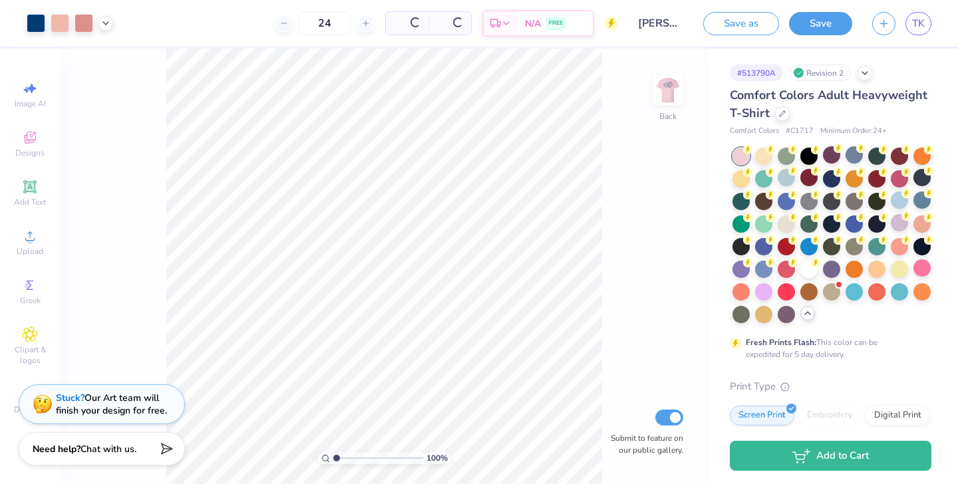
scroll to position [0, 0]
click at [58, 25] on div at bounding box center [60, 22] width 19 height 19
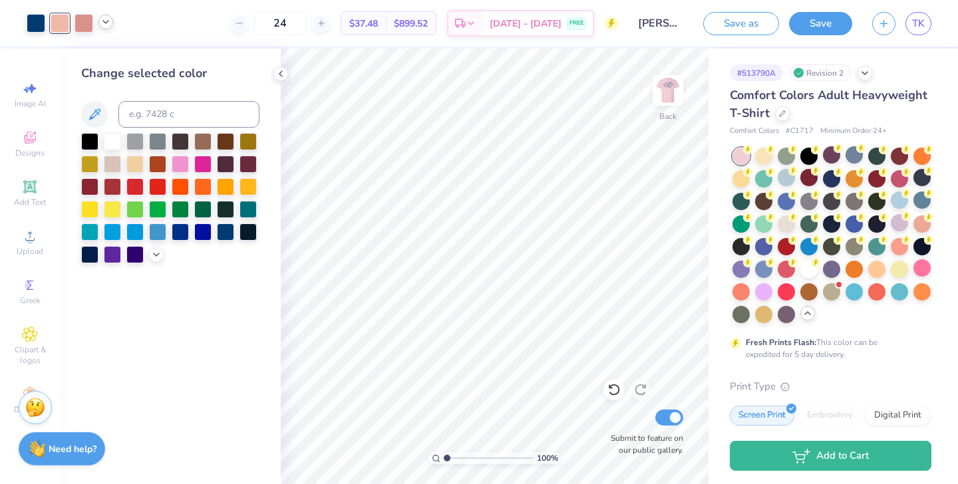
click at [108, 28] on div at bounding box center [105, 22] width 15 height 15
click at [180, 161] on div at bounding box center [180, 162] width 17 height 17
click at [134, 234] on div at bounding box center [134, 230] width 17 height 17
click at [84, 19] on div at bounding box center [84, 22] width 19 height 19
click at [182, 234] on div at bounding box center [180, 230] width 17 height 17
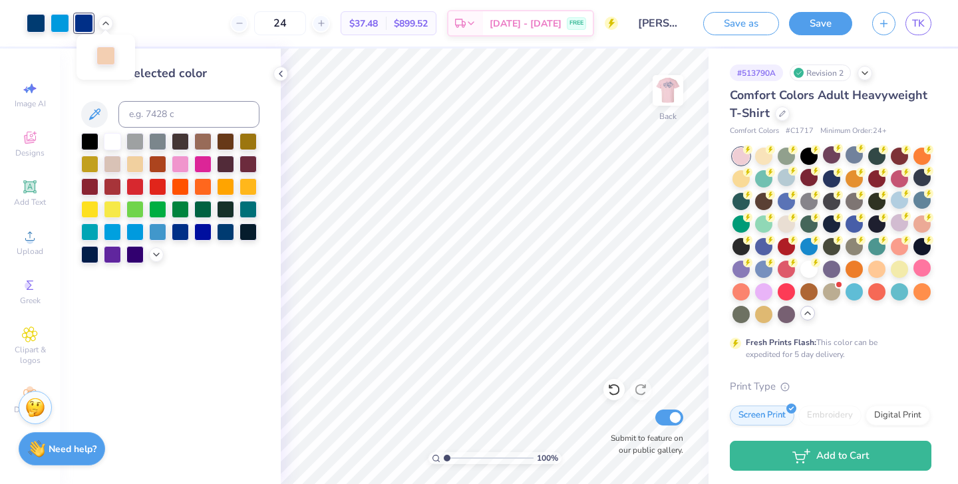
click at [104, 54] on div at bounding box center [105, 56] width 19 height 19
click at [88, 232] on div at bounding box center [89, 230] width 17 height 17
click at [240, 206] on div at bounding box center [248, 208] width 17 height 17
click at [229, 233] on div at bounding box center [225, 230] width 17 height 17
